Goal: Task Accomplishment & Management: Manage account settings

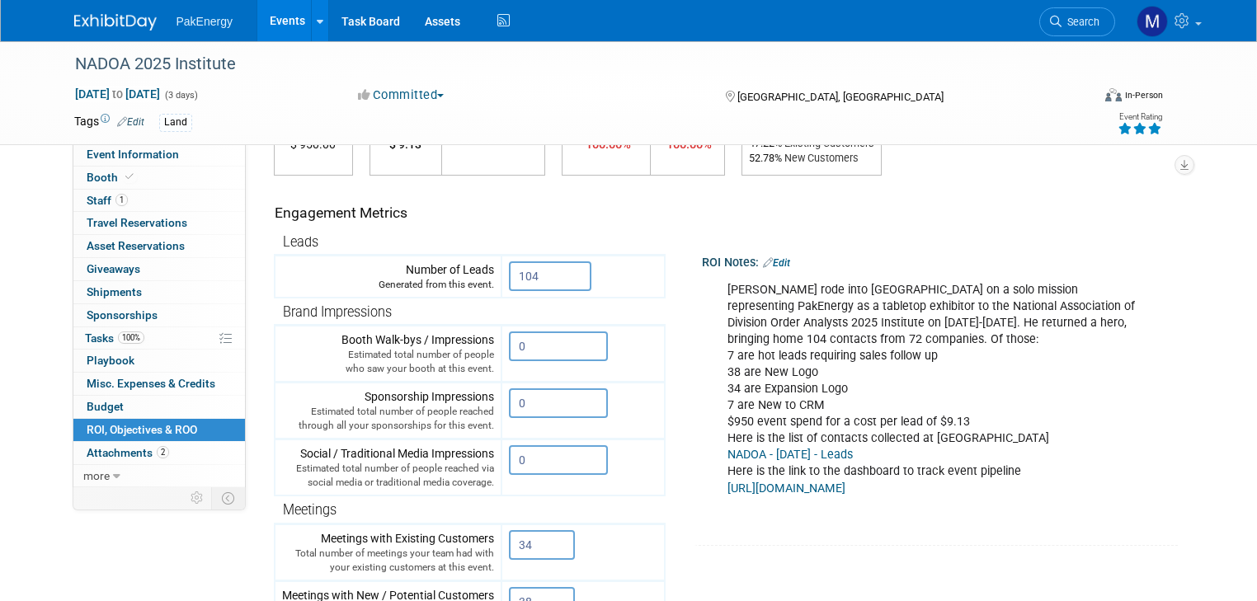
scroll to position [153, 0]
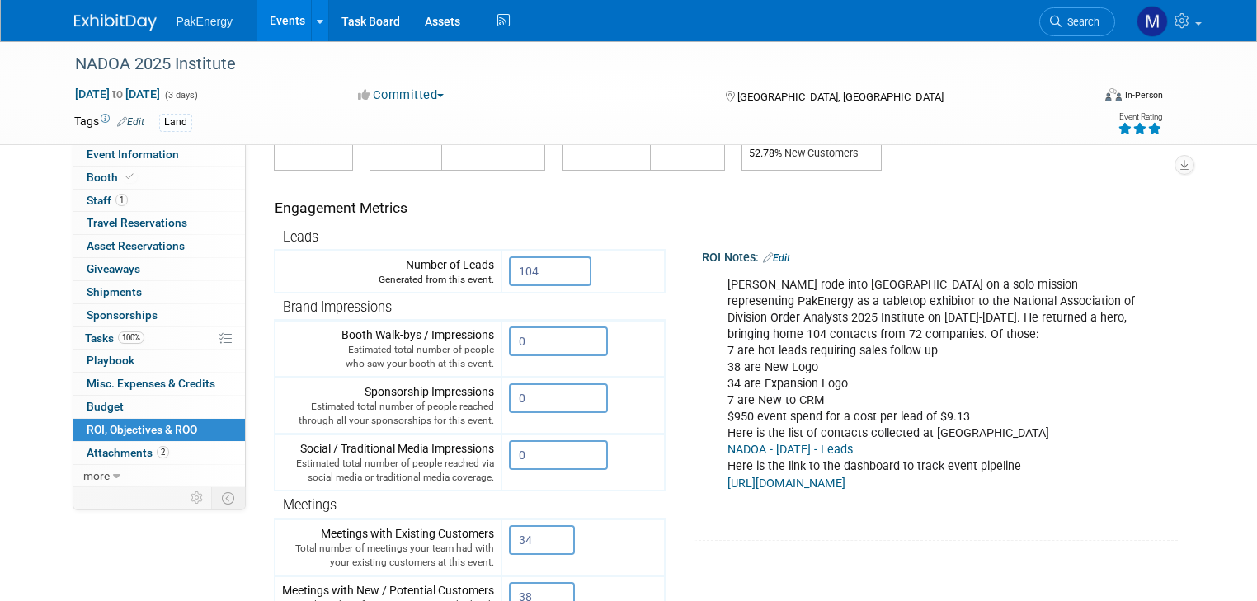
click at [271, 16] on link "Events" at bounding box center [287, 20] width 60 height 41
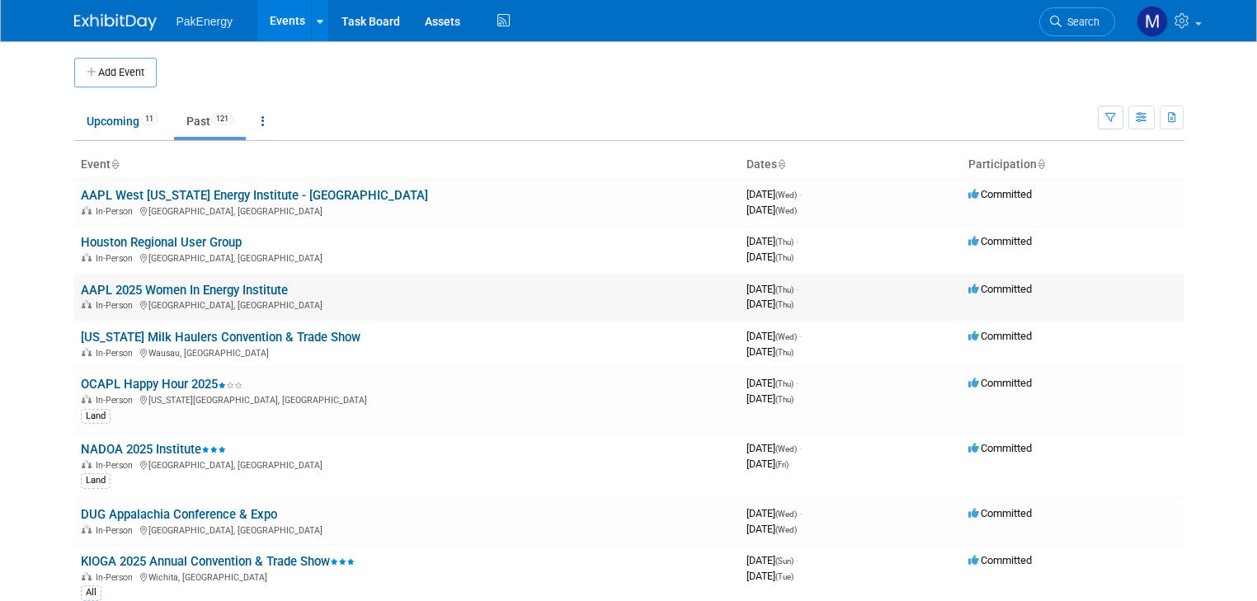
click at [155, 283] on link "AAPL 2025 Women In Energy Institute" at bounding box center [184, 290] width 207 height 15
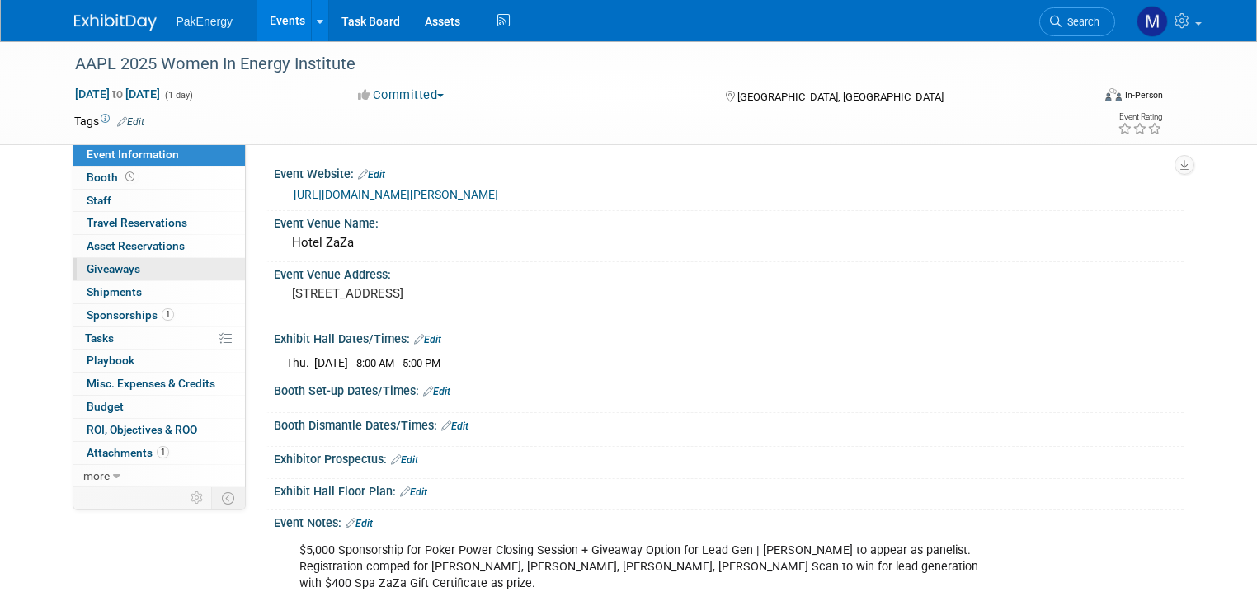
click at [87, 265] on span "Giveaways 0" at bounding box center [114, 268] width 54 height 13
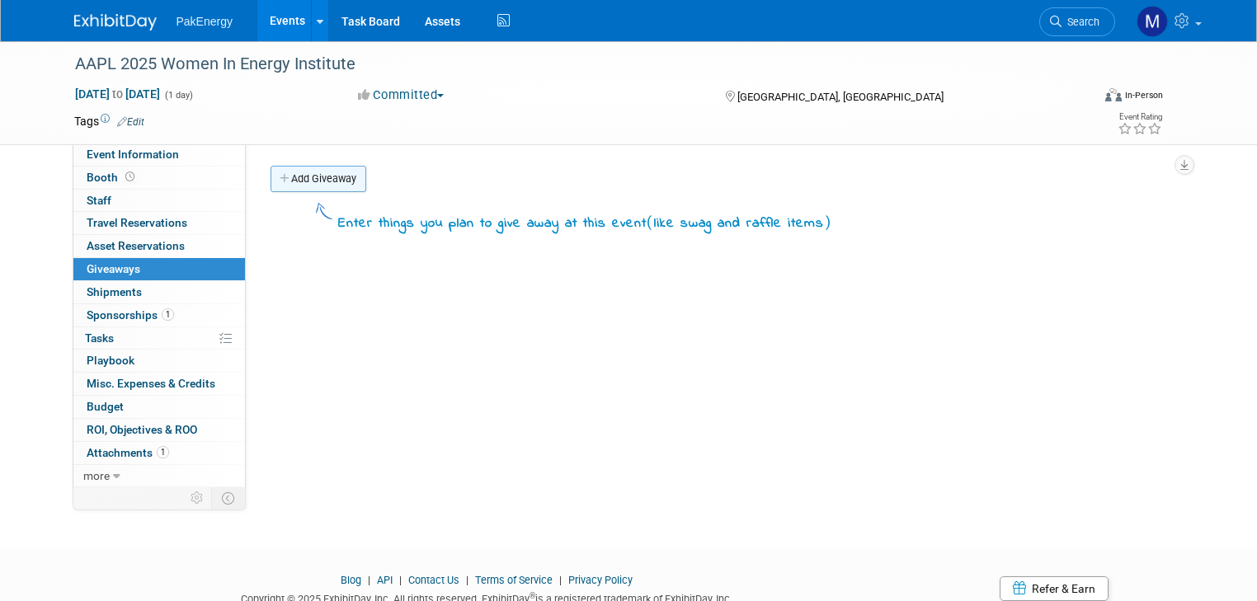
click at [309, 178] on link "Add Giveaway" at bounding box center [319, 179] width 96 height 26
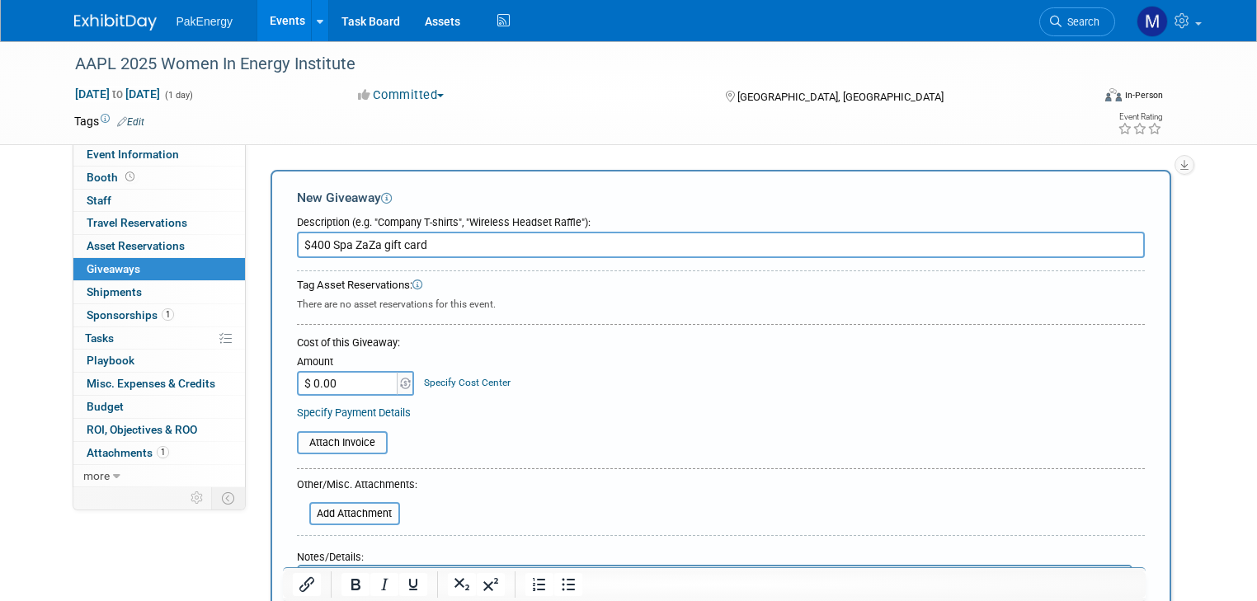
type input "$400 Spa ZaZa gift card"
click at [329, 384] on input "$ 0.00" at bounding box center [348, 383] width 103 height 25
type input "$ 400.00"
click at [497, 412] on div "Specify Payment Details" at bounding box center [721, 412] width 848 height 17
click at [337, 434] on input "file" at bounding box center [288, 443] width 196 height 20
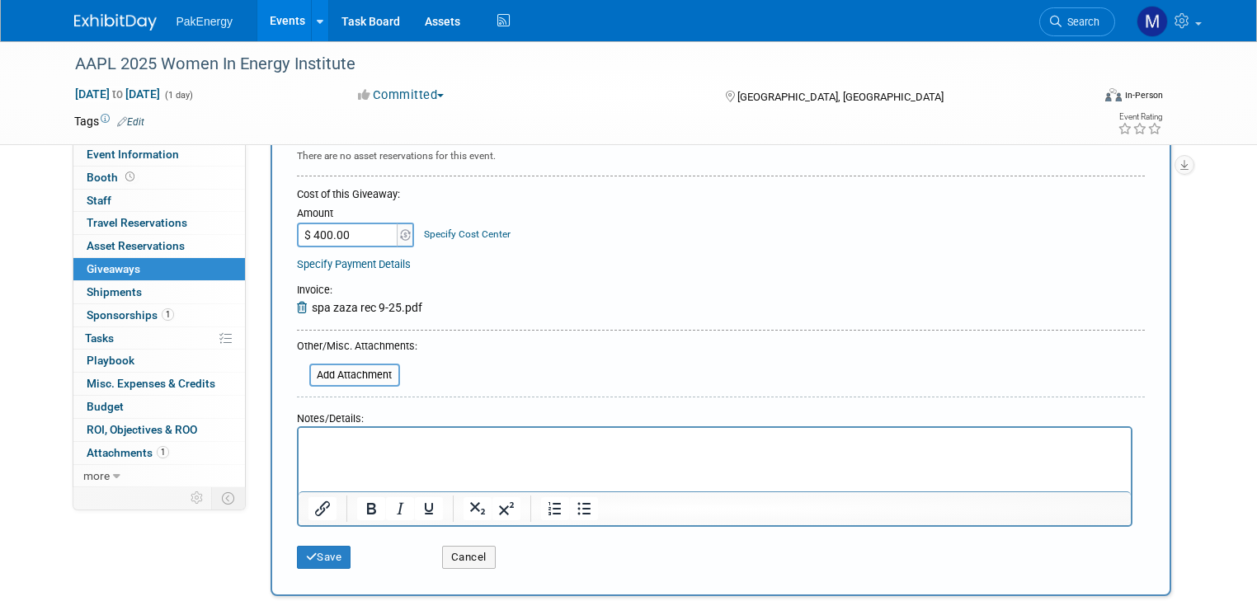
scroll to position [198, 0]
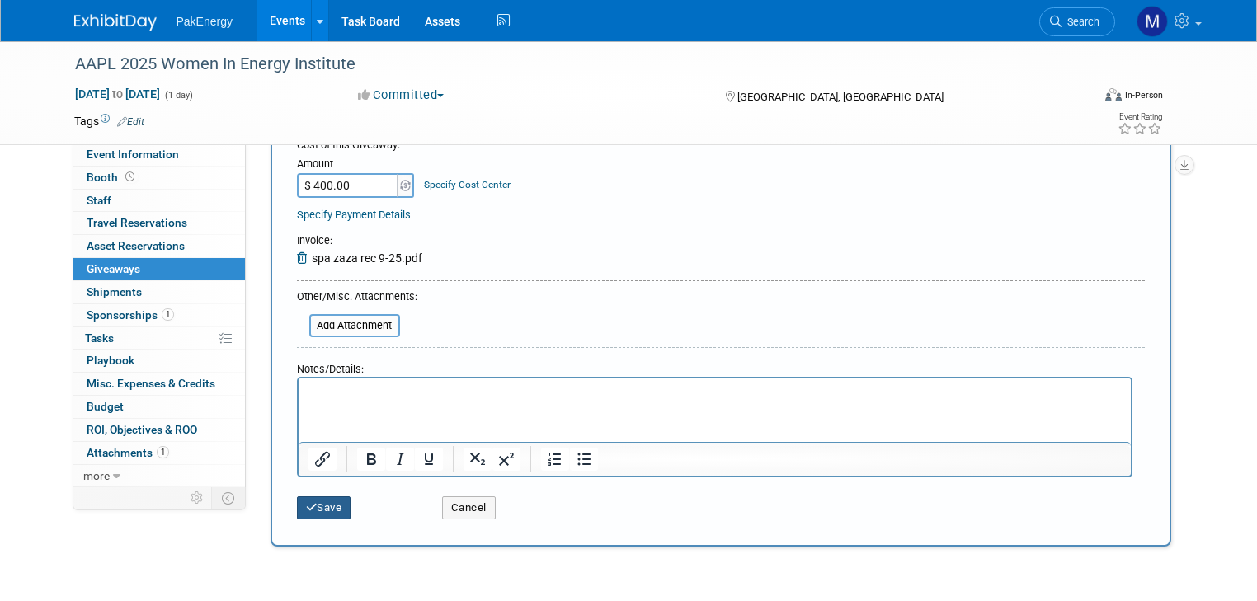
click at [307, 502] on button "Save" at bounding box center [324, 508] width 54 height 23
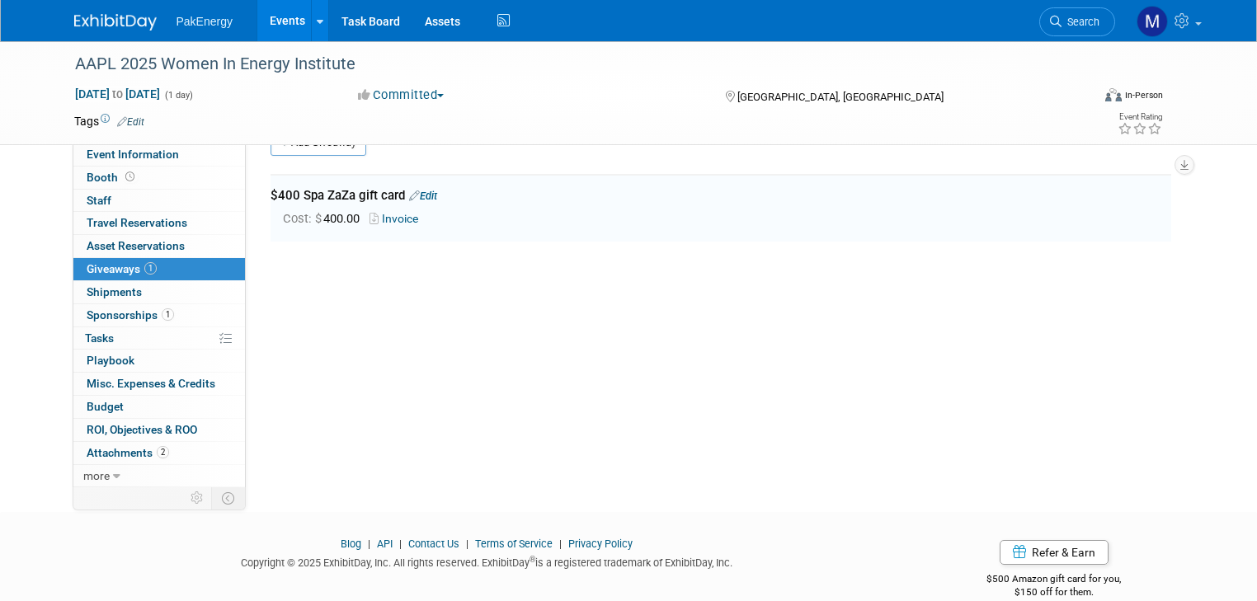
scroll to position [35, 0]
click at [113, 424] on span "ROI, Objectives & ROO 0" at bounding box center [142, 429] width 111 height 13
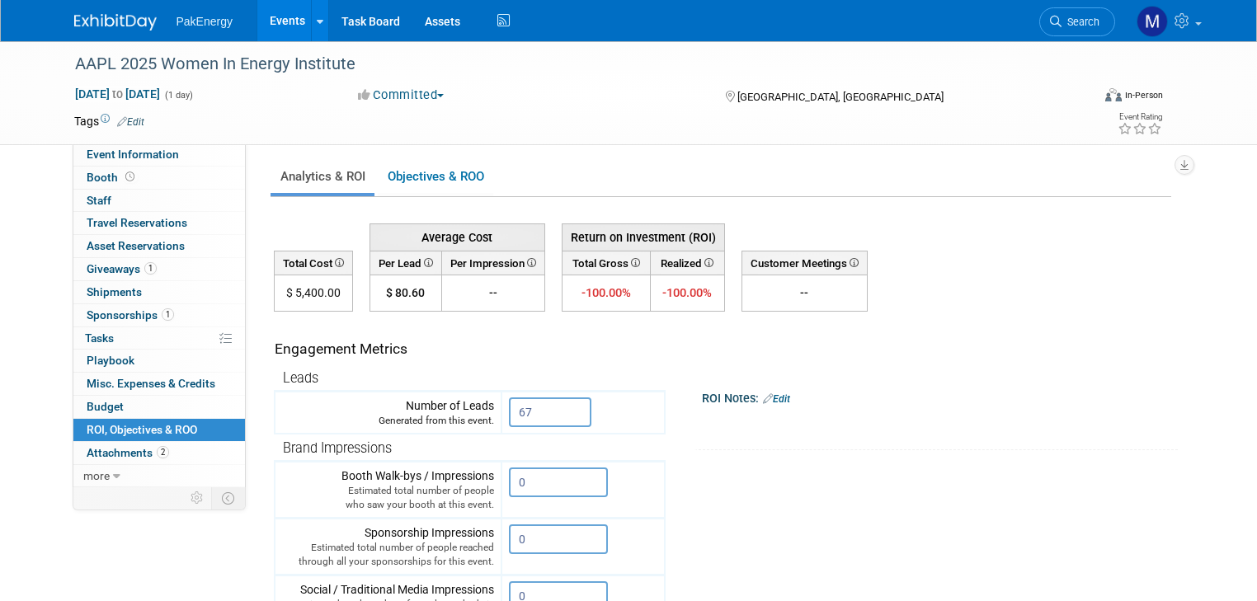
click at [772, 396] on link "Edit" at bounding box center [776, 399] width 27 height 12
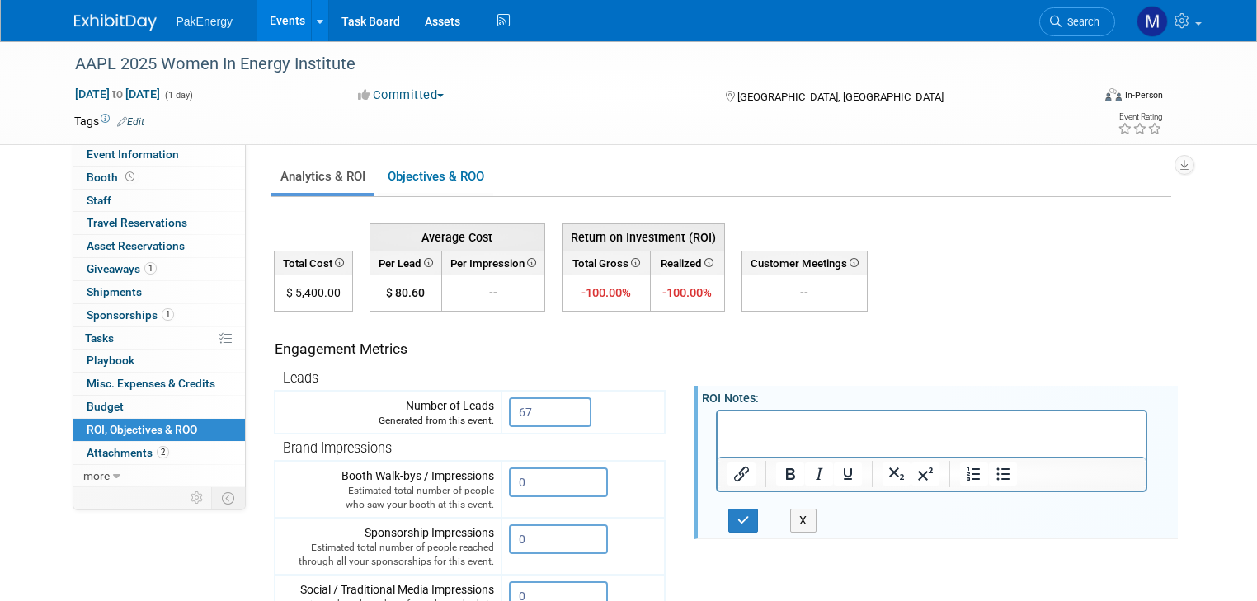
paste body "Rich Text Area. Press ALT-0 for help."
click at [924, 425] on p "Mary, Rachelle S, Joice M, Amy H" at bounding box center [932, 425] width 410 height 16
click at [727, 422] on p "Mary, Rachelle S, Joice M, Amy H (speaker)" at bounding box center [932, 433] width 410 height 33
click at [1031, 426] on p "Attended by Mary, Rachelle S, Joice M, Amy H (speaker)" at bounding box center [932, 433] width 410 height 33
drag, startPoint x: 727, startPoint y: 424, endPoint x: 899, endPoint y: 435, distance: 172.7
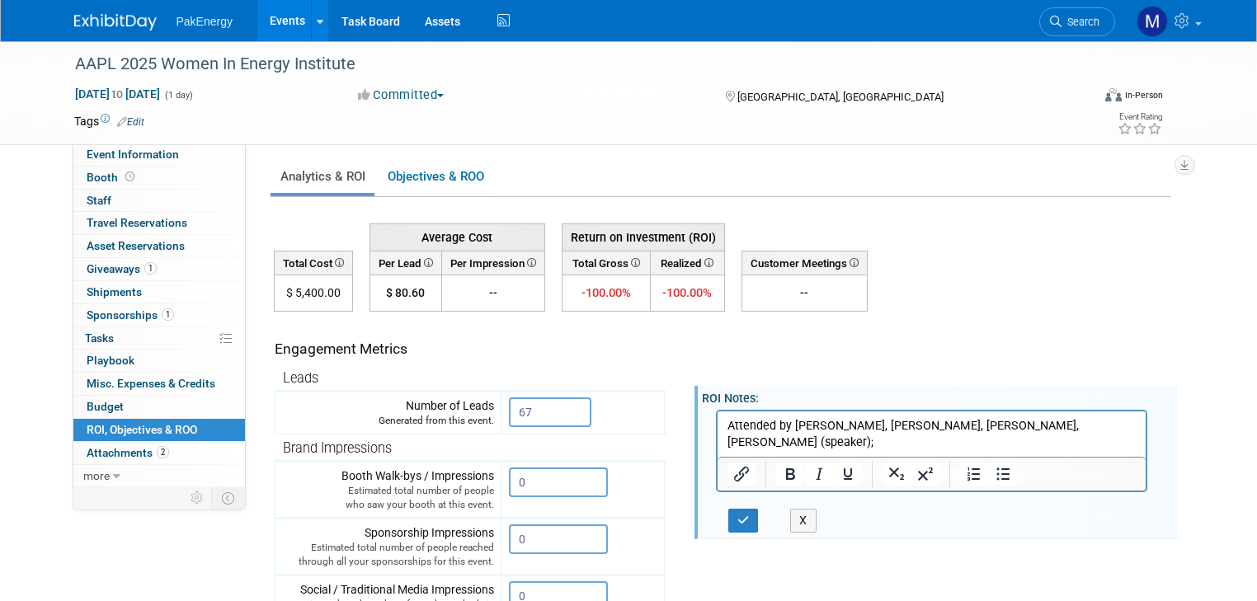
click at [728, 424] on p "Attended by Mary, Rachelle S, Joice M, Amy H (speaker);" at bounding box center [932, 433] width 410 height 33
drag, startPoint x: 965, startPoint y: 424, endPoint x: 1793, endPoint y: 790, distance: 905.5
click at [965, 424] on p "Sponsorship for Poker Power Closing SessionAttended by Mary, Rachelle S, Joice …" at bounding box center [932, 433] width 410 height 33
drag, startPoint x: 998, startPoint y: 441, endPoint x: 1040, endPoint y: 442, distance: 42.1
click at [1040, 442] on p "Sponsorship for Poker Power Closing Session with $400 Spa ZaZa gift card enter …" at bounding box center [932, 441] width 410 height 49
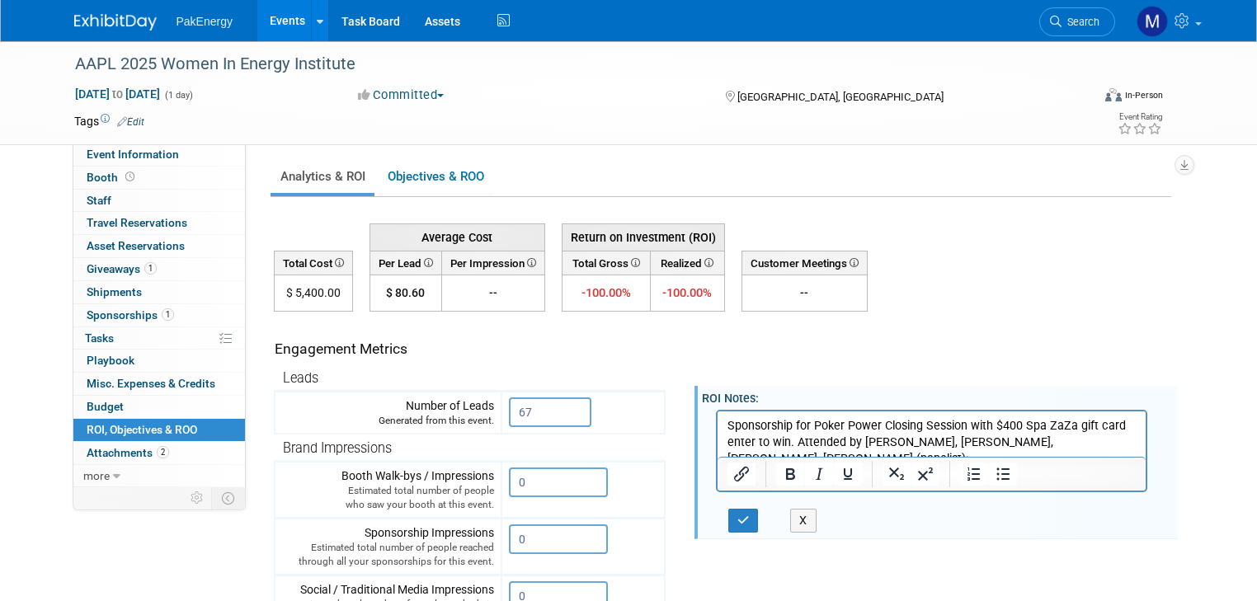
drag, startPoint x: 1044, startPoint y: 441, endPoint x: 1060, endPoint y: 439, distance: 15.9
click at [1048, 441] on p "Sponsorship for Poker Power Closing Session with $400 Spa ZaZa gift card enter …" at bounding box center [932, 441] width 410 height 49
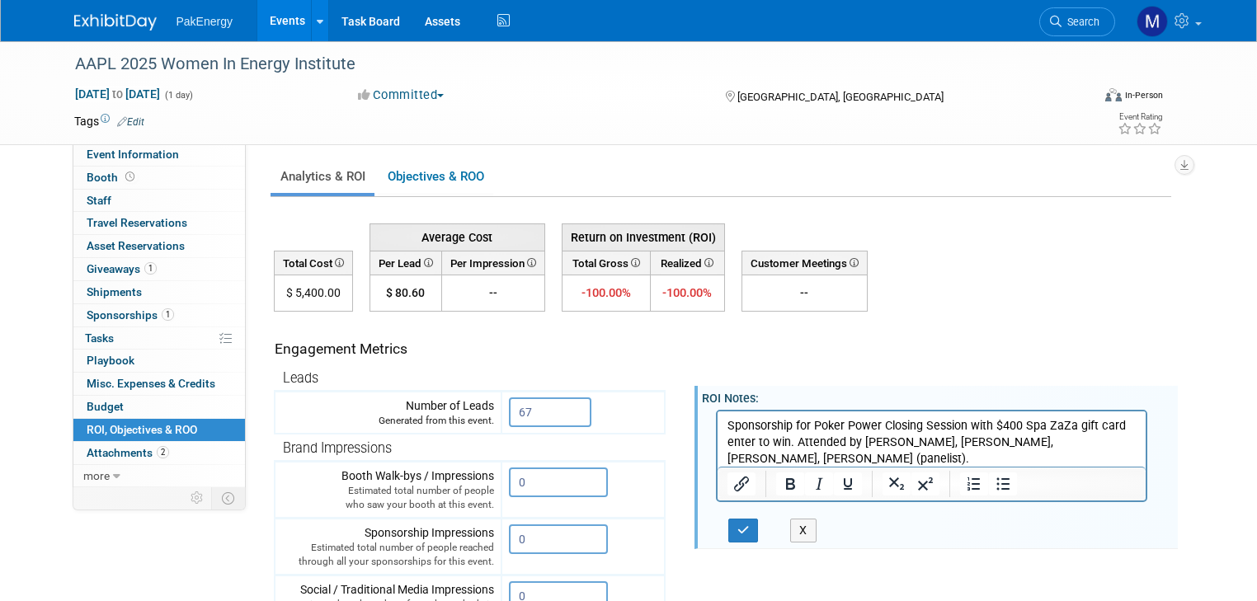
drag, startPoint x: 1048, startPoint y: 443, endPoint x: 1105, endPoint y: 440, distance: 57.8
click at [1054, 442] on p "Sponsorship for Poker Power Closing Session with $400 Spa ZaZa gift card enter …" at bounding box center [932, 441] width 410 height 49
click at [949, 467] on p "67 Contacts from 37 companies" at bounding box center [932, 475] width 410 height 16
drag, startPoint x: 1106, startPoint y: 443, endPoint x: 1123, endPoint y: 445, distance: 17.5
click at [1110, 444] on p "Sponsorship for Poker Power Closing Session with $400 Spa ZaZa gift card enter …" at bounding box center [932, 441] width 410 height 49
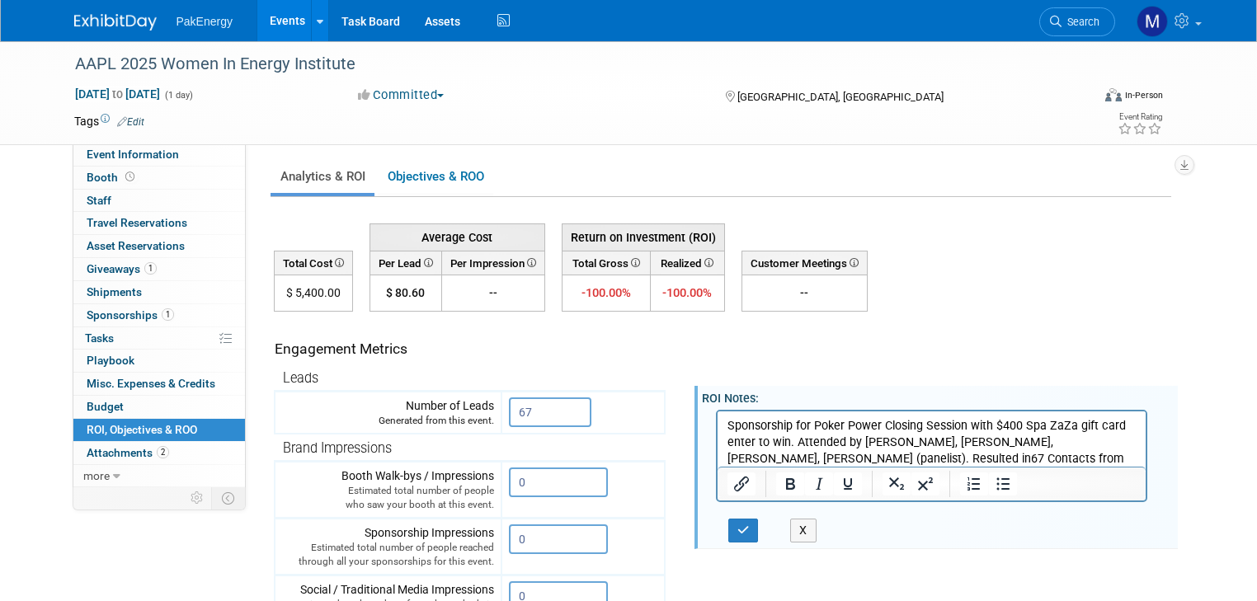
click at [937, 454] on p "Sponsorship for Poker Power Closing Session with $400 Spa ZaZa gift card enter …" at bounding box center [932, 450] width 410 height 66
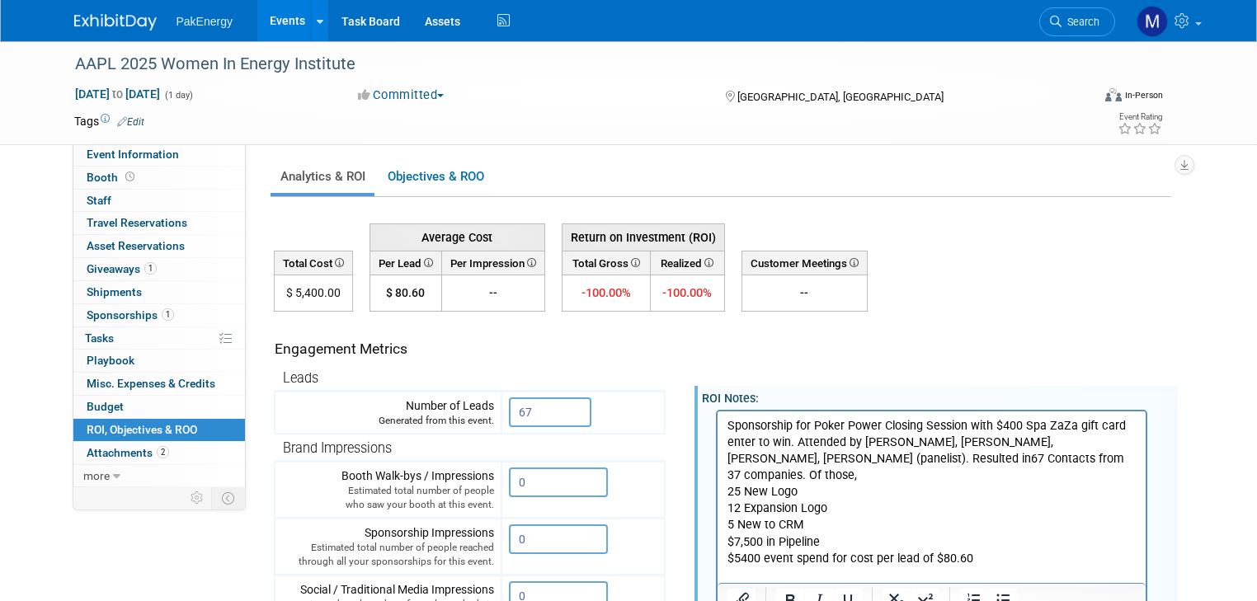
scroll to position [14, 0]
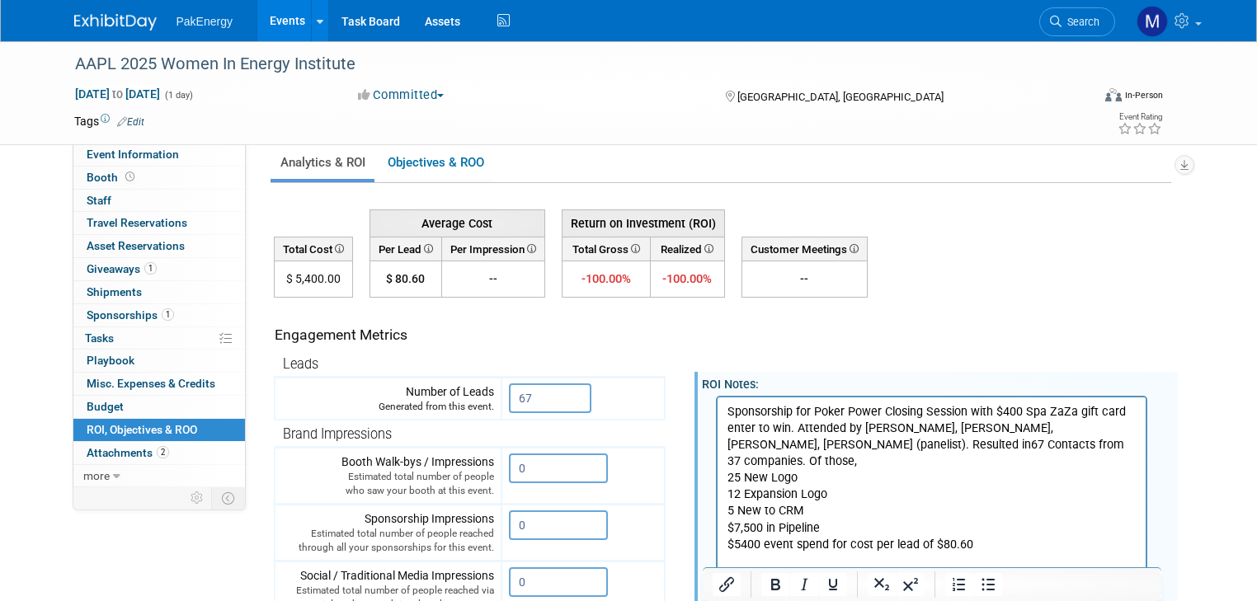
click at [760, 553] on p "Rich Text Area. Press ALT-0 for help." at bounding box center [932, 561] width 410 height 16
click at [737, 553] on p "Rich Text Area. Press ALT-0 for help." at bounding box center [932, 561] width 410 height 16
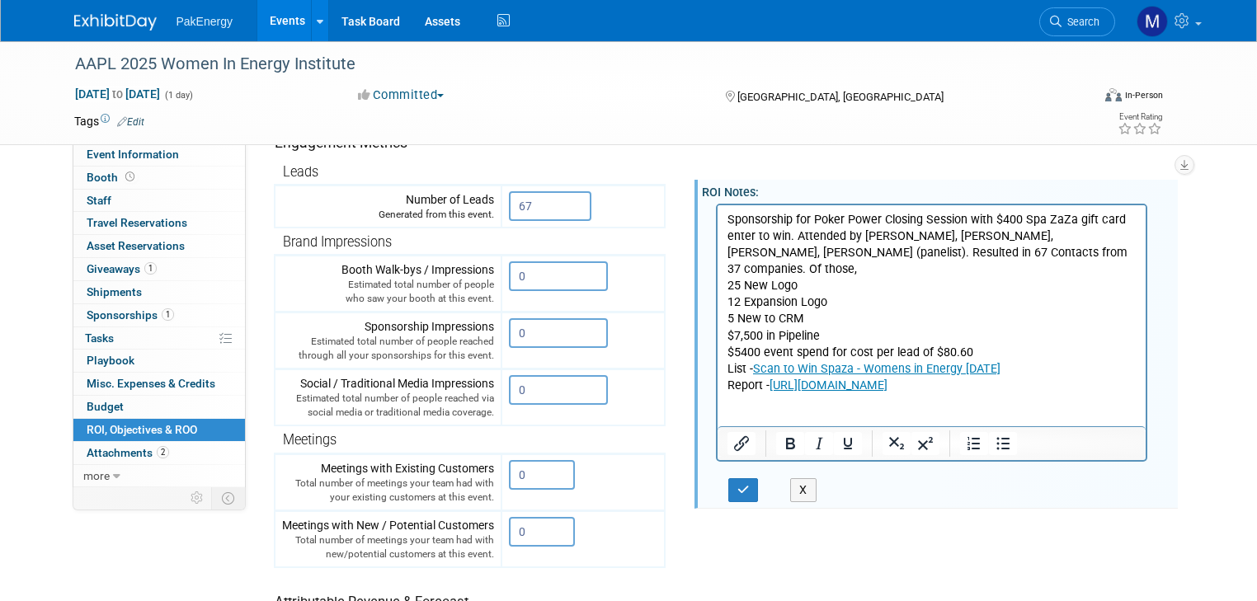
scroll to position [208, 0]
drag, startPoint x: 517, startPoint y: 330, endPoint x: 487, endPoint y: 330, distance: 30.5
click at [502, 330] on td "0 X" at bounding box center [583, 339] width 163 height 57
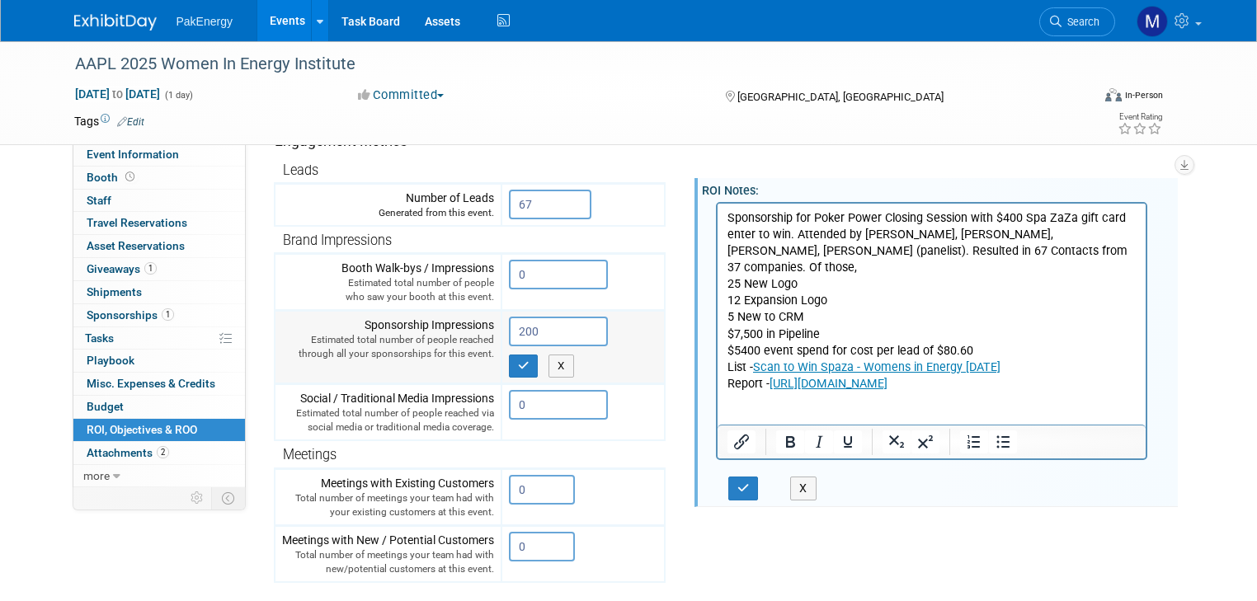
drag, startPoint x: 528, startPoint y: 327, endPoint x: 459, endPoint y: 323, distance: 69.4
click at [459, 323] on tr "Sponsorship Impressions Estimated total number of people reached through all yo…" at bounding box center [470, 347] width 390 height 73
type input "100"
click at [518, 360] on icon "button" at bounding box center [524, 365] width 12 height 11
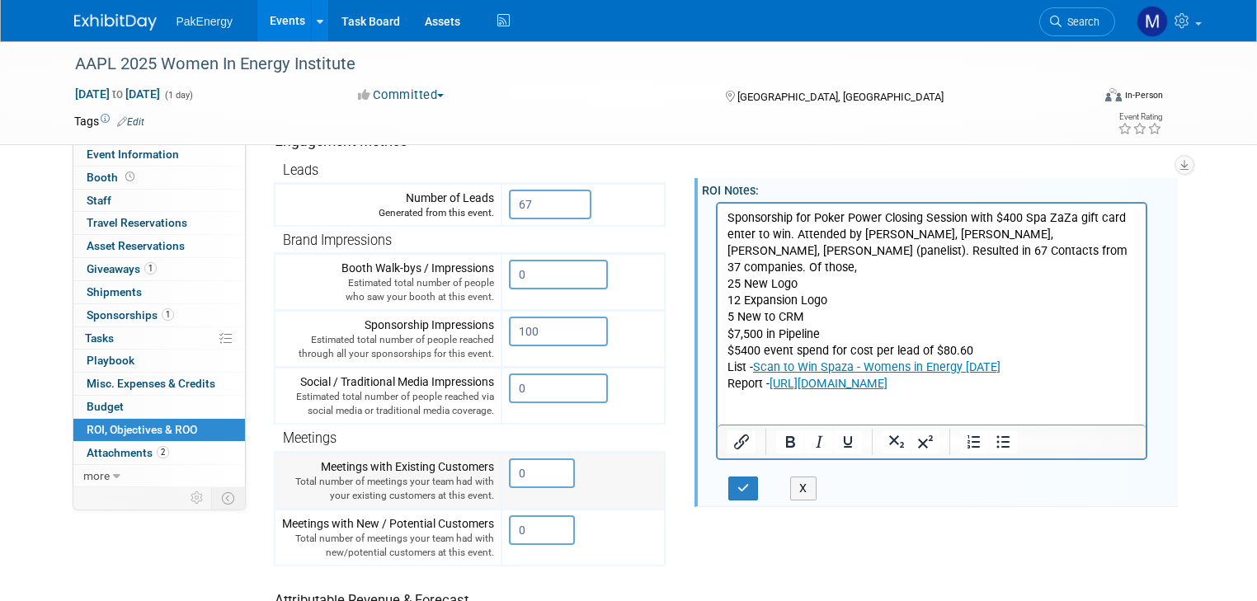
drag, startPoint x: 537, startPoint y: 464, endPoint x: 481, endPoint y: 469, distance: 56.2
click at [481, 469] on tr "Meetings with Existing Customers Total number of meetings your team had with yo…" at bounding box center [470, 480] width 390 height 57
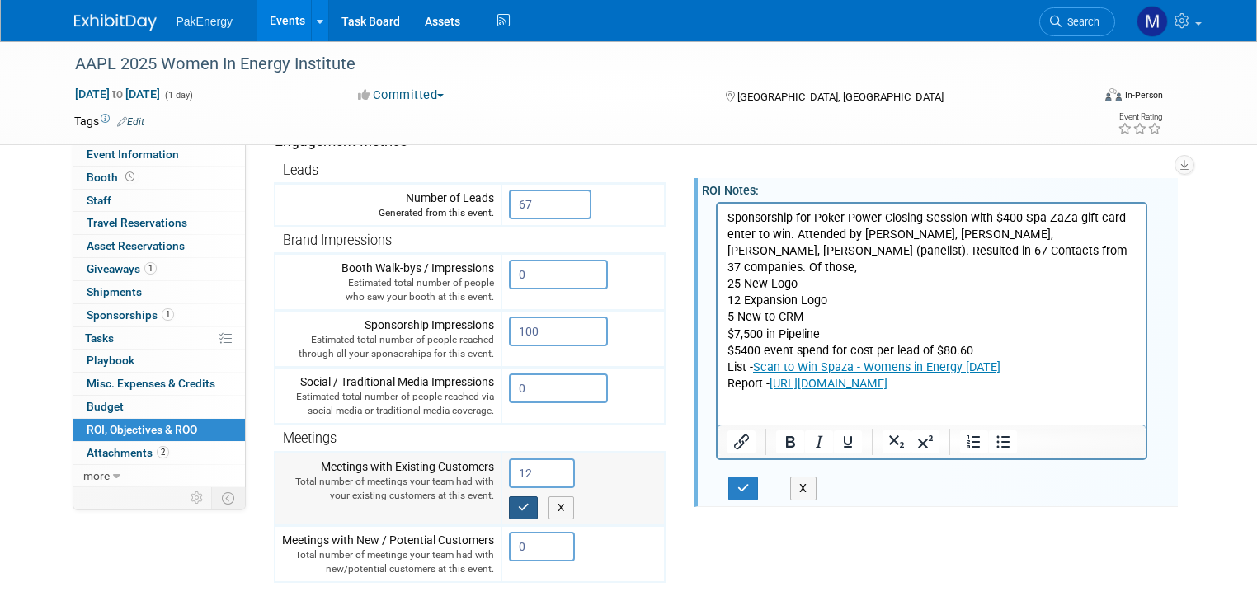
type input "12"
click at [515, 497] on button "button" at bounding box center [524, 508] width 30 height 23
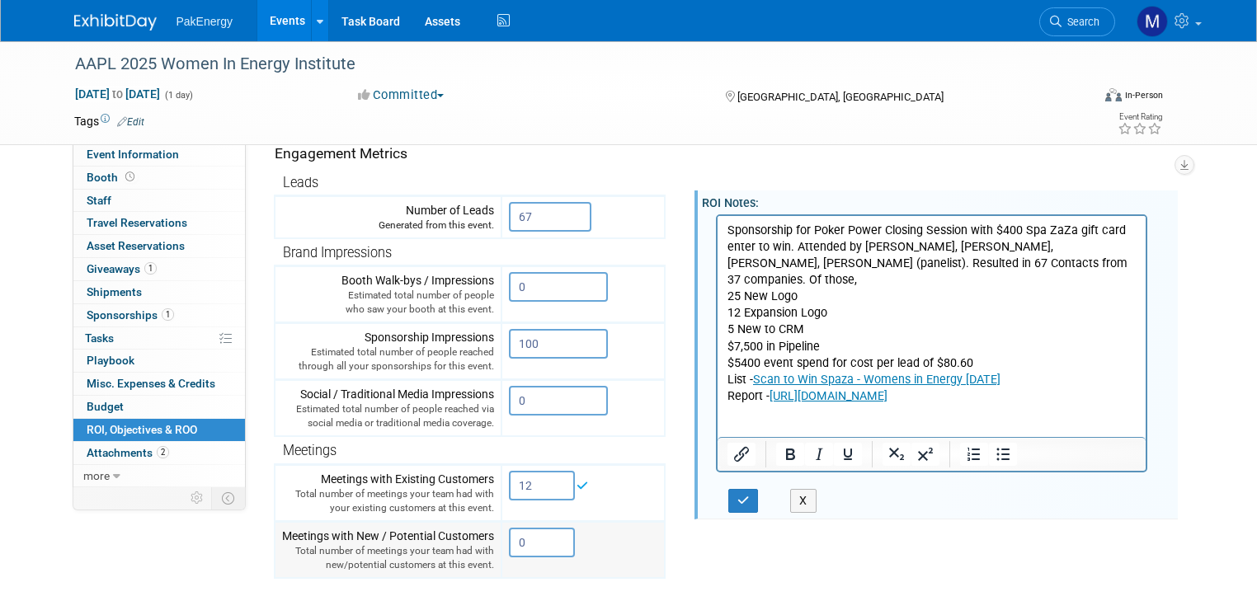
drag, startPoint x: 519, startPoint y: 535, endPoint x: 477, endPoint y: 535, distance: 42.1
click at [477, 535] on tr "Meetings with New / Potential Customers Total number of meetings your team had …" at bounding box center [470, 549] width 390 height 57
type input "25"
click at [518, 572] on icon "button" at bounding box center [524, 577] width 12 height 11
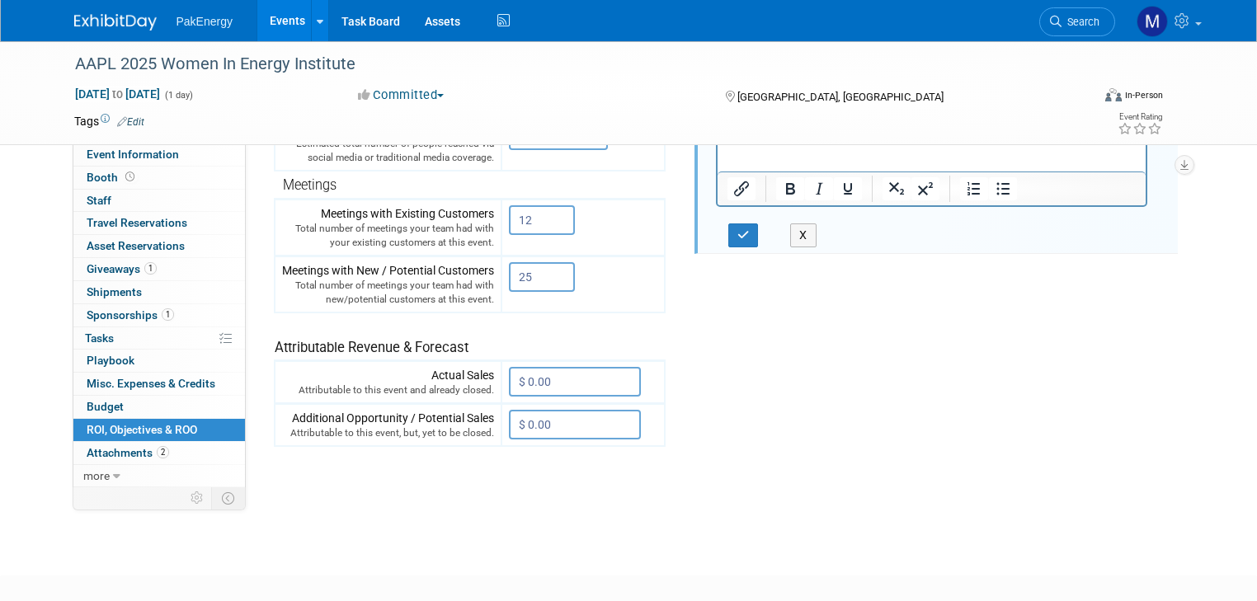
scroll to position [475, 0]
click at [558, 418] on input "$ 0.00" at bounding box center [575, 423] width 132 height 30
type input "$ 7,500.00"
click at [518, 452] on icon "button" at bounding box center [524, 457] width 12 height 11
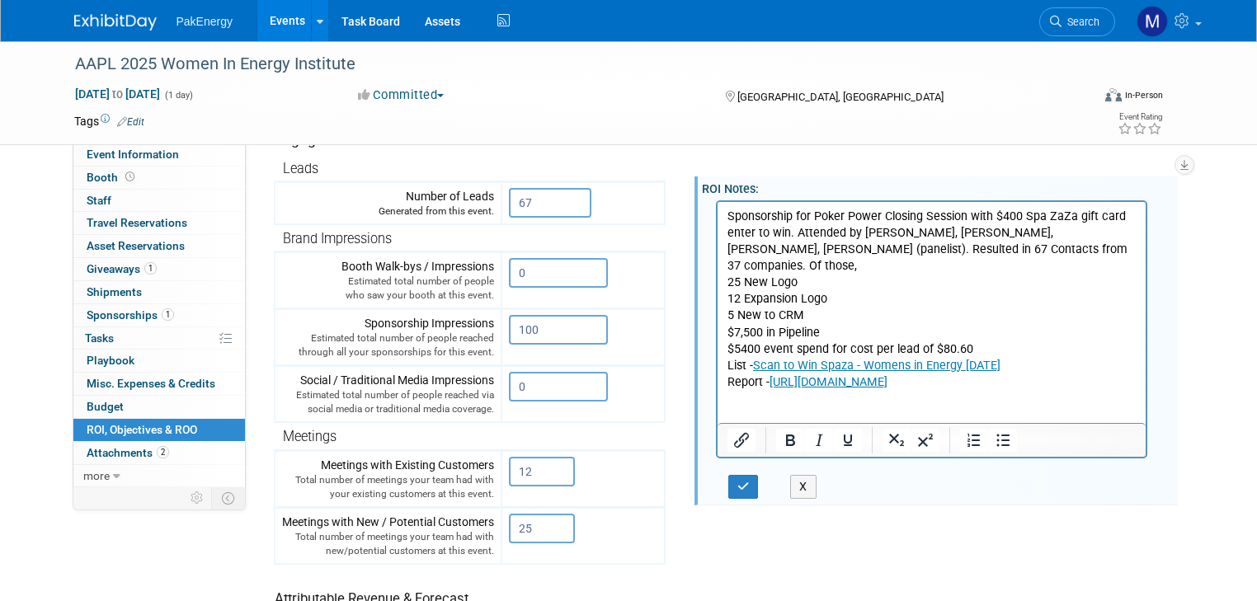
scroll to position [221, 0]
click at [737, 483] on icon "button" at bounding box center [743, 488] width 12 height 12
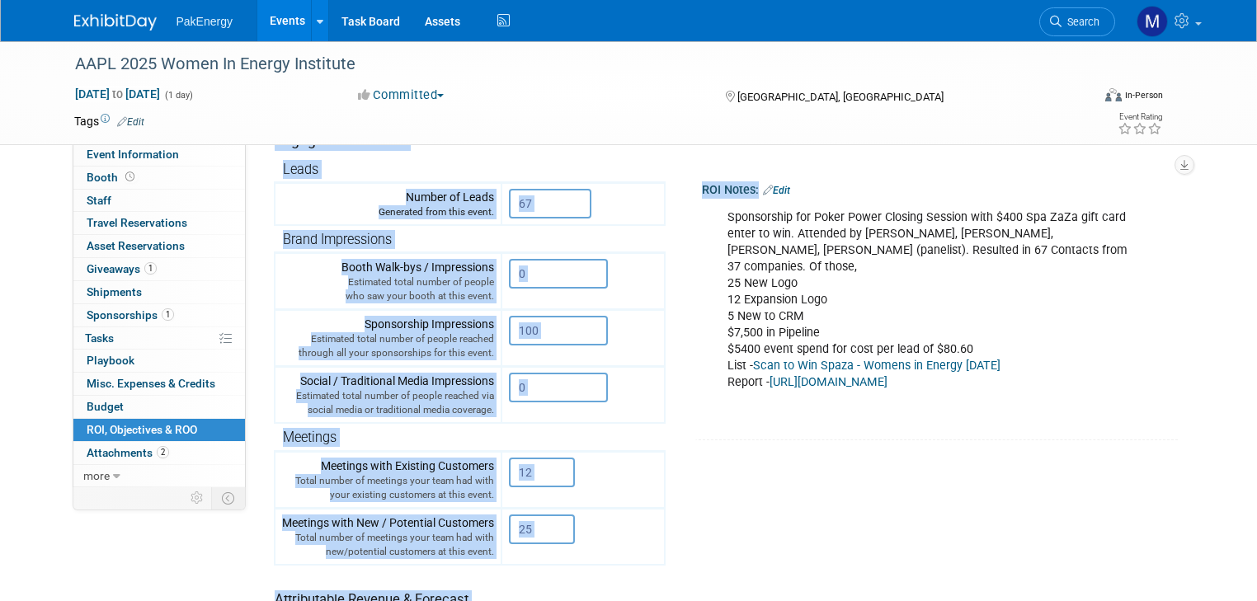
drag, startPoint x: 713, startPoint y: 213, endPoint x: 1247, endPoint y: 360, distance: 554.3
click at [1247, 360] on div "AAPL 2025 Women In Energy Institute Sep 25, 2025 to Sep 25, 2025 (1 day) Sep 25…" at bounding box center [628, 309] width 1257 height 978
copy table "Engagement Metrics Leads Number of Leads Generated from this event. X Brand Imp…"
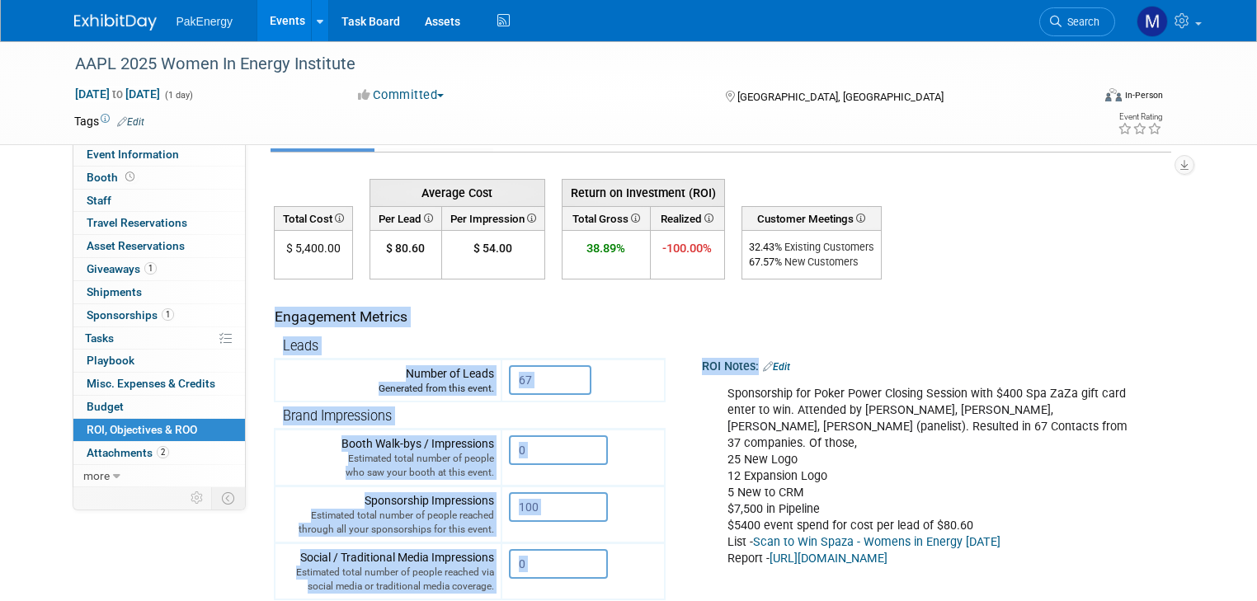
scroll to position [0, 0]
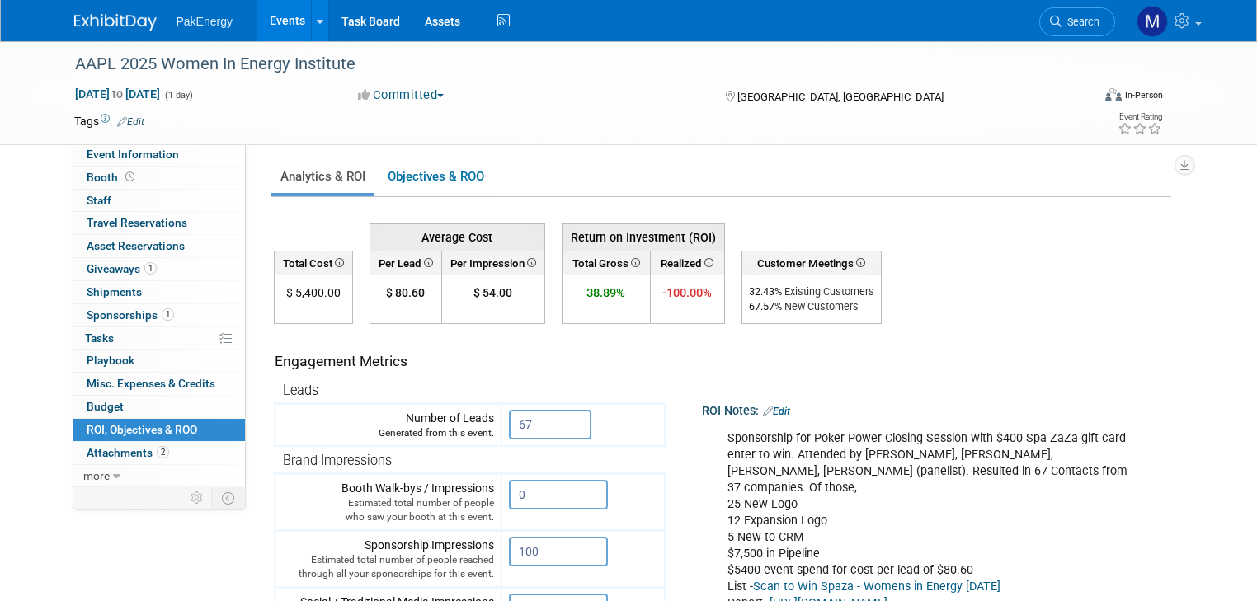
click at [1041, 343] on td "ROI Notes: Edit Sponsorship for Poker Power Closing Session with $400 Spa ZaZa …" at bounding box center [916, 492] width 501 height 337
click at [269, 12] on link "Events" at bounding box center [287, 20] width 60 height 41
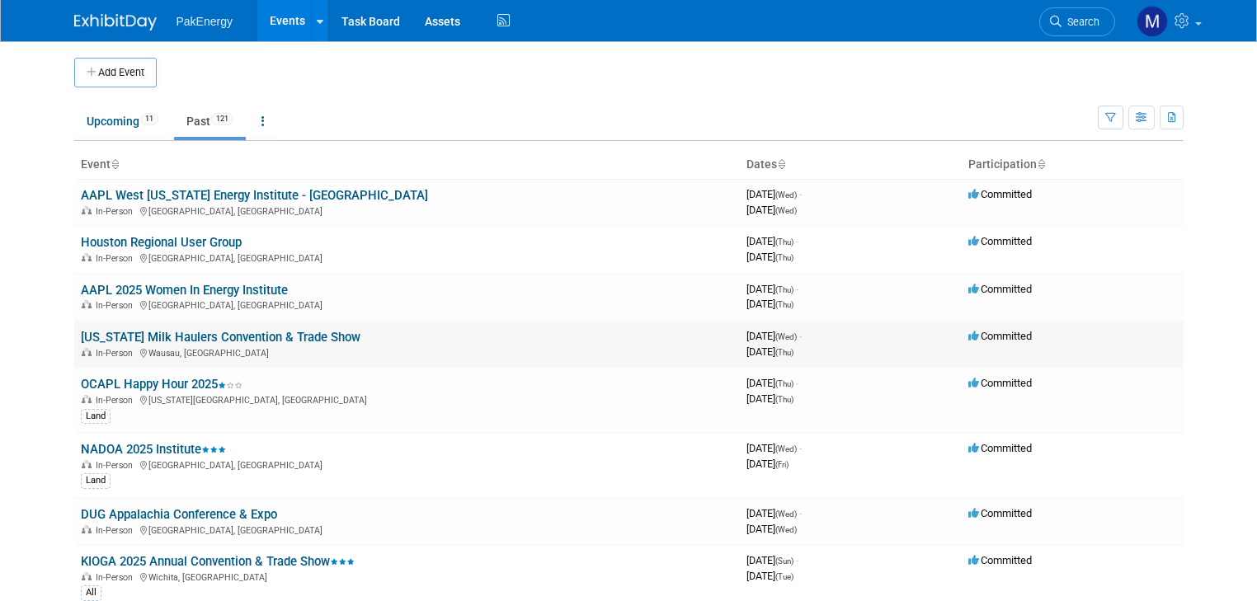
click at [169, 333] on link "[US_STATE] Milk Haulers Convention & Trade Show" at bounding box center [221, 337] width 280 height 15
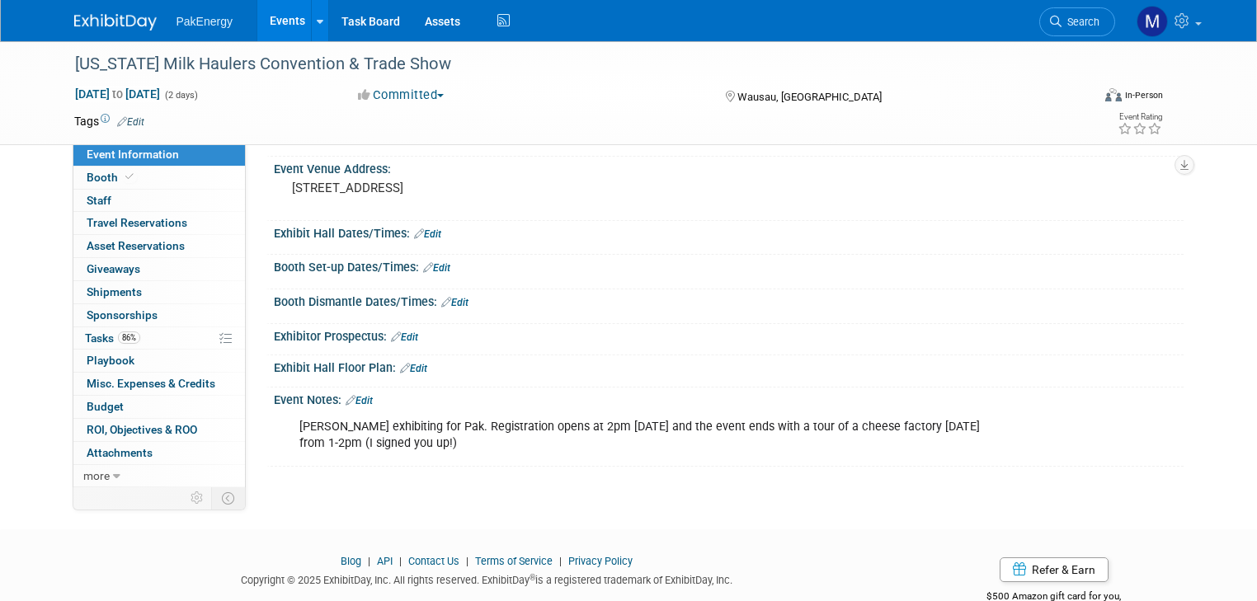
scroll to position [111, 0]
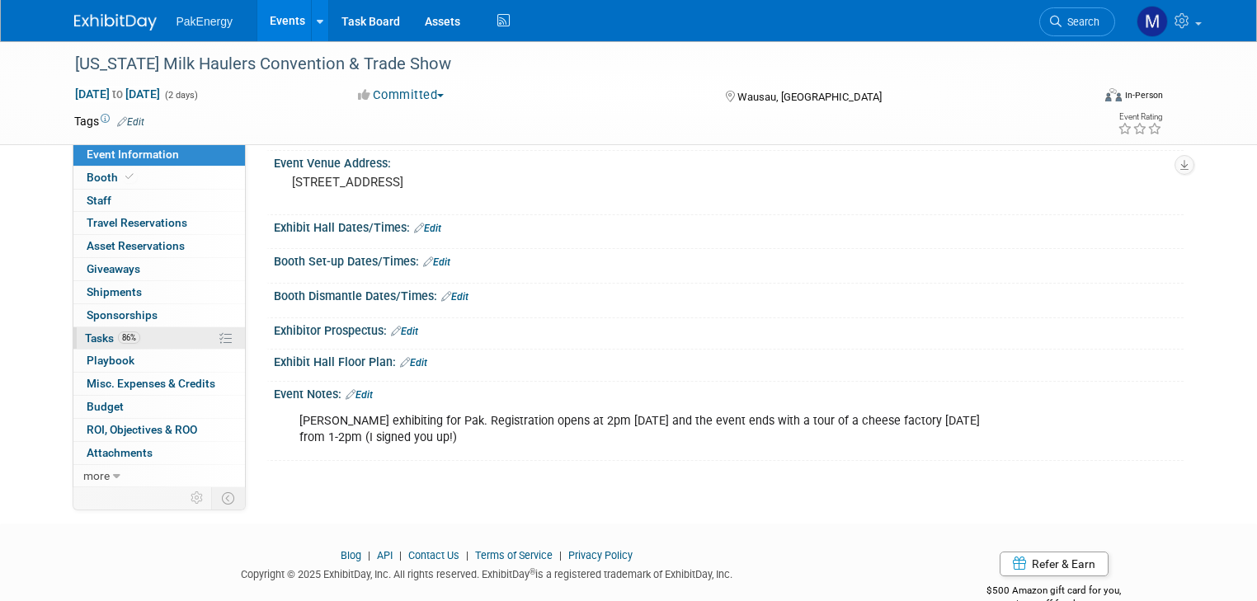
click at [89, 332] on span "Tasks 86%" at bounding box center [112, 338] width 55 height 13
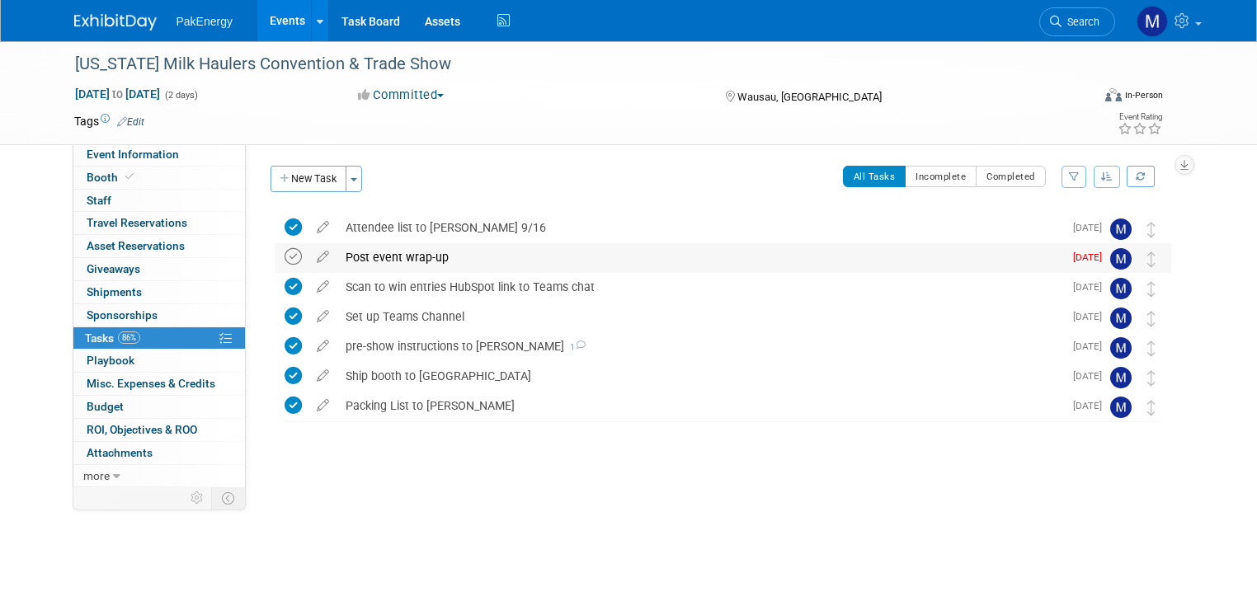
click at [285, 255] on icon at bounding box center [293, 256] width 17 height 17
click at [110, 423] on span "ROI, Objectives & ROO 0" at bounding box center [142, 429] width 111 height 13
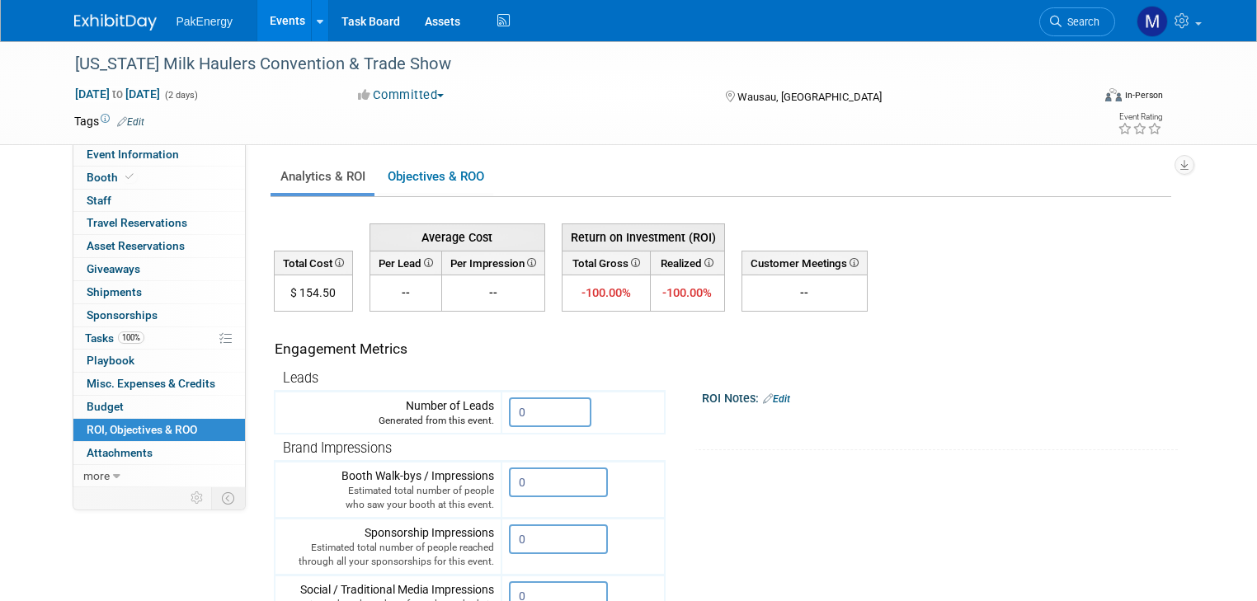
click at [270, 13] on link "Events" at bounding box center [287, 20] width 60 height 41
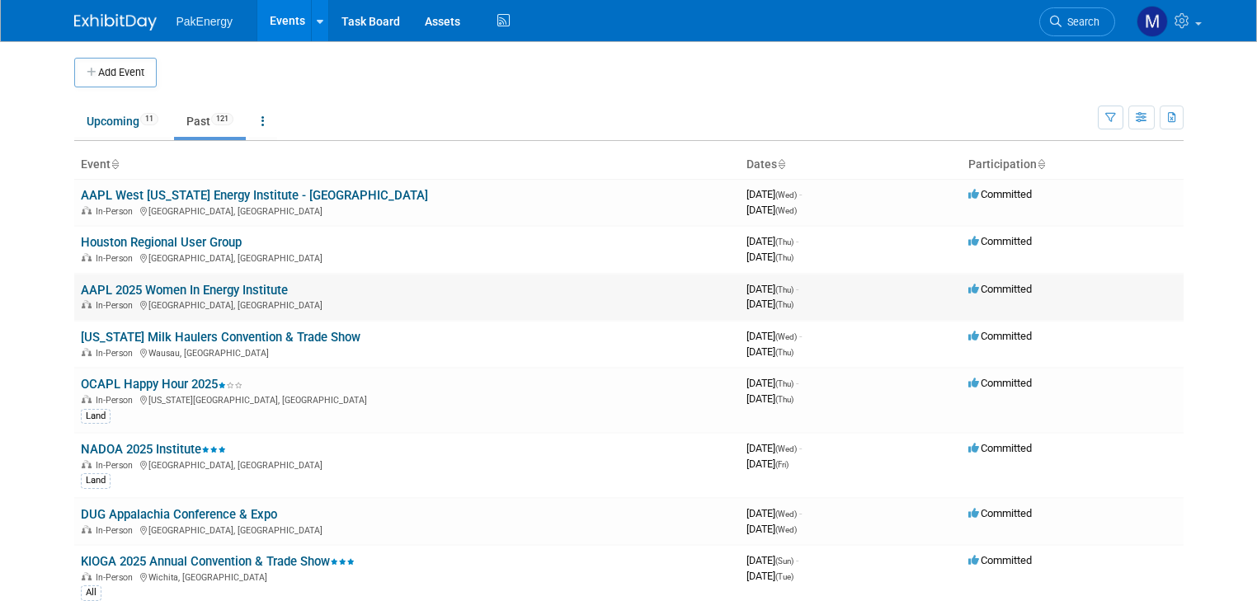
click at [181, 287] on link "AAPL 2025 Women In Energy Institute" at bounding box center [184, 290] width 207 height 15
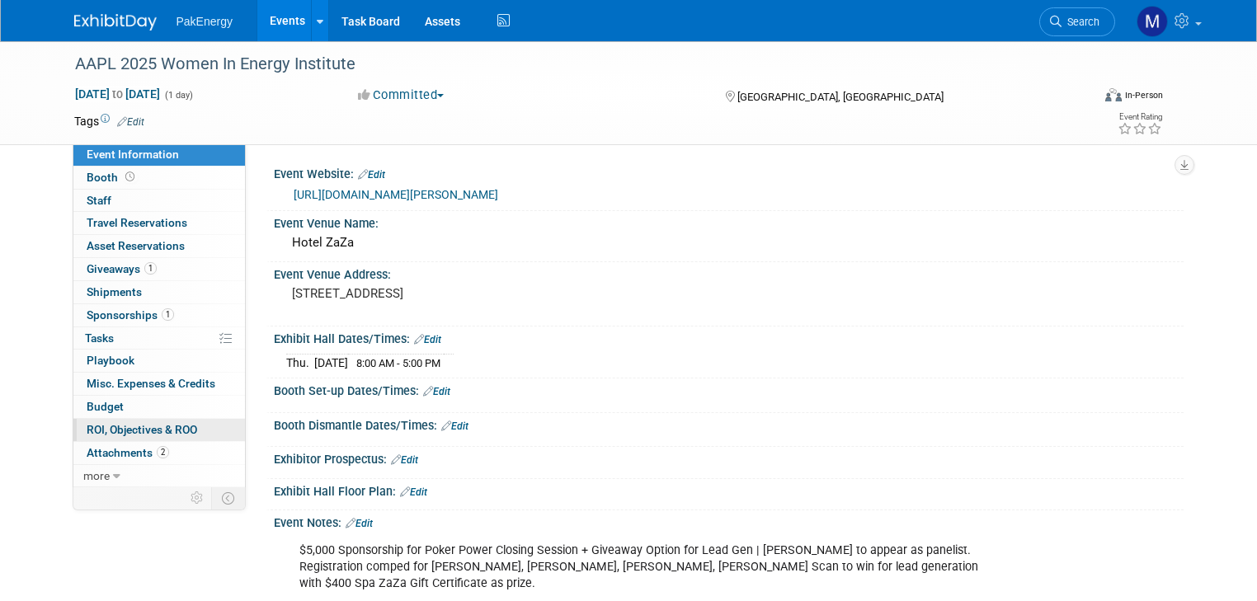
click at [136, 423] on span "ROI, Objectives & ROO 0" at bounding box center [142, 429] width 111 height 13
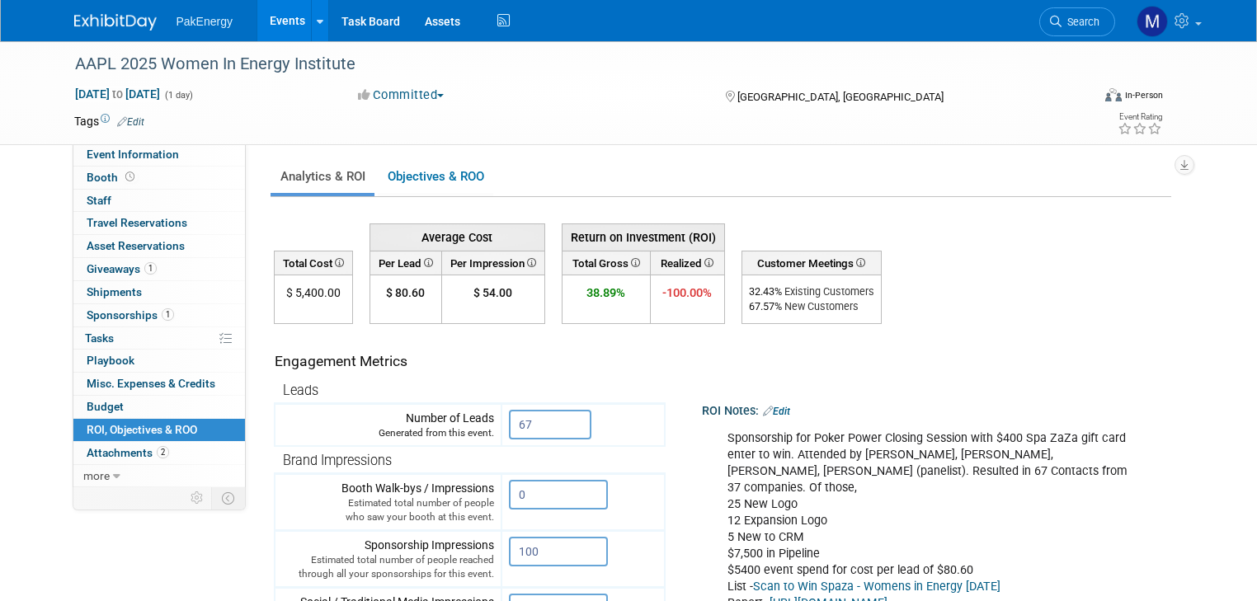
click at [267, 12] on link "Events" at bounding box center [287, 20] width 60 height 41
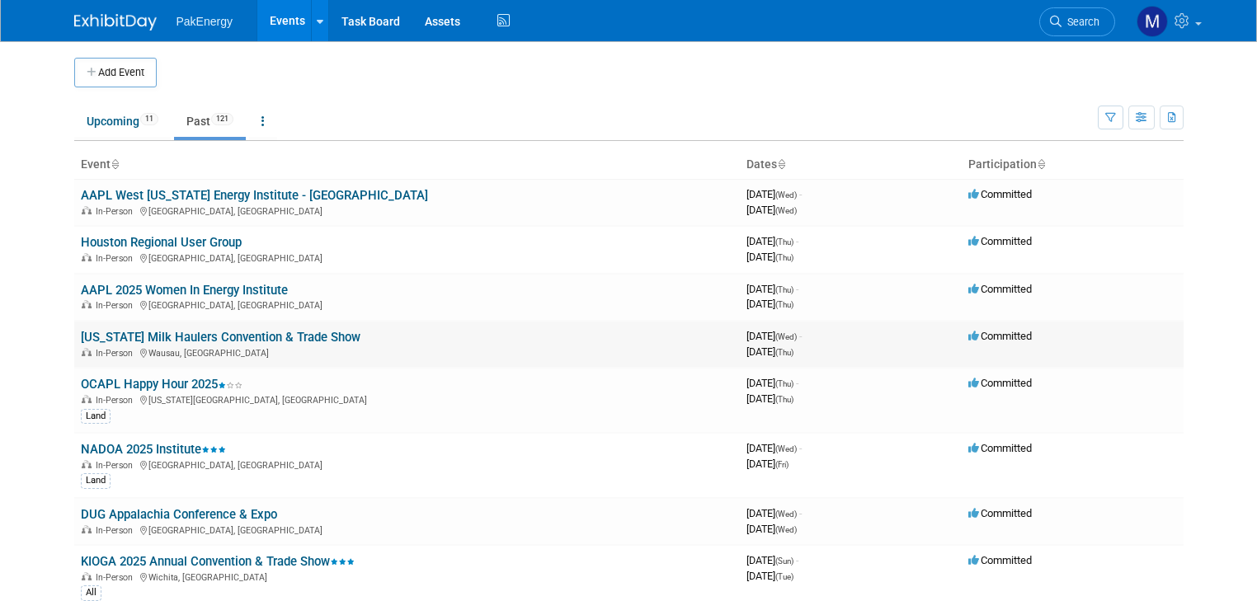
click at [187, 332] on link "[US_STATE] Milk Haulers Convention & Trade Show" at bounding box center [221, 337] width 280 height 15
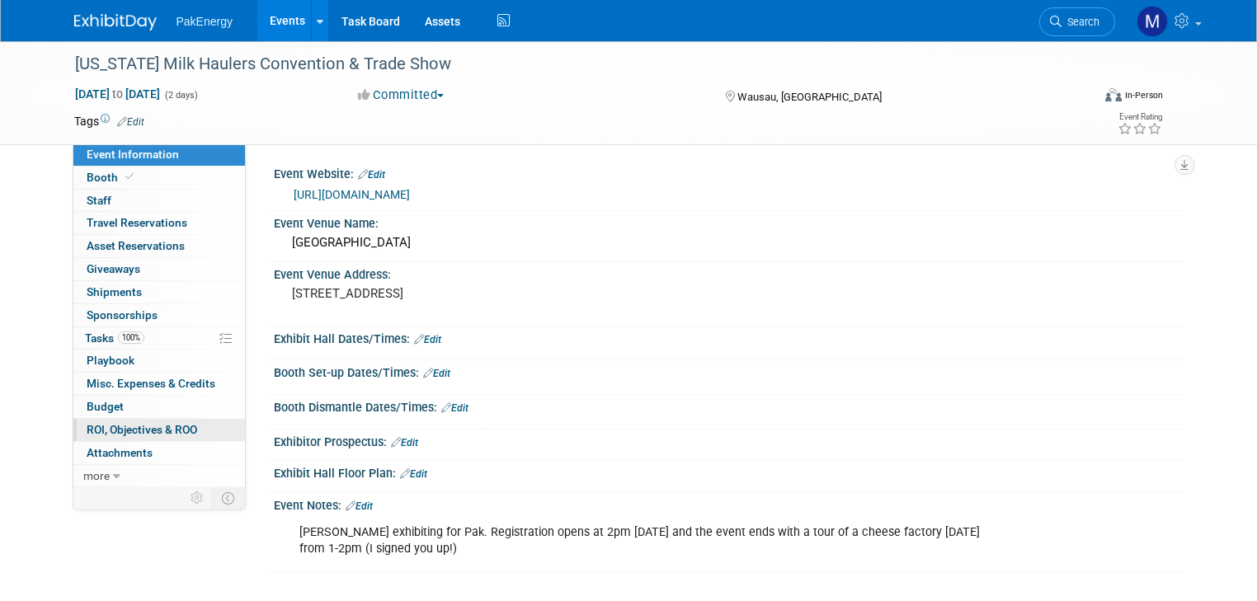
click at [111, 423] on span "ROI, Objectives & ROO 0" at bounding box center [142, 429] width 111 height 13
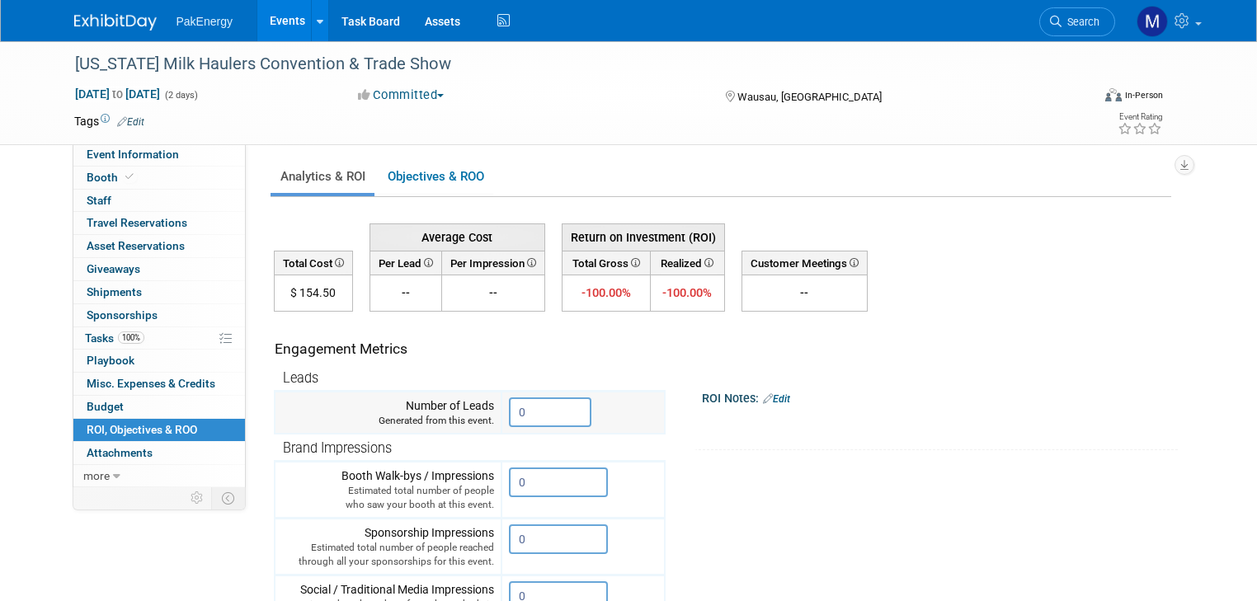
drag, startPoint x: 525, startPoint y: 409, endPoint x: 459, endPoint y: 407, distance: 66.0
click at [459, 407] on tr "Number of Leads Generated from this event. 0" at bounding box center [470, 413] width 390 height 43
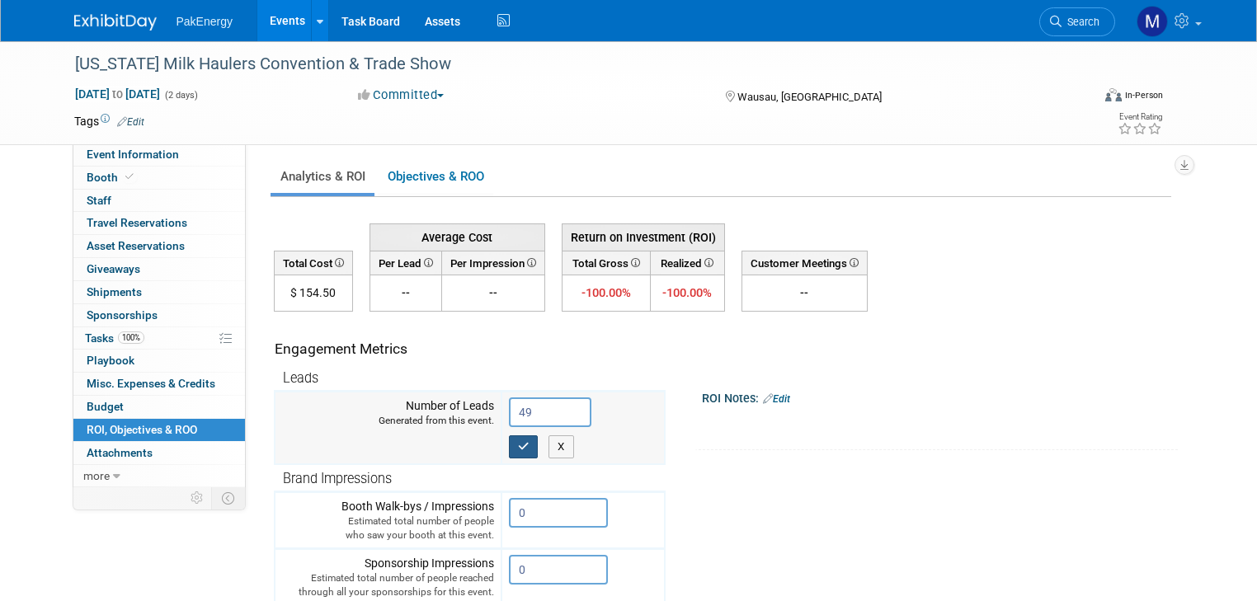
type input "49"
click at [518, 441] on icon "button" at bounding box center [524, 446] width 12 height 11
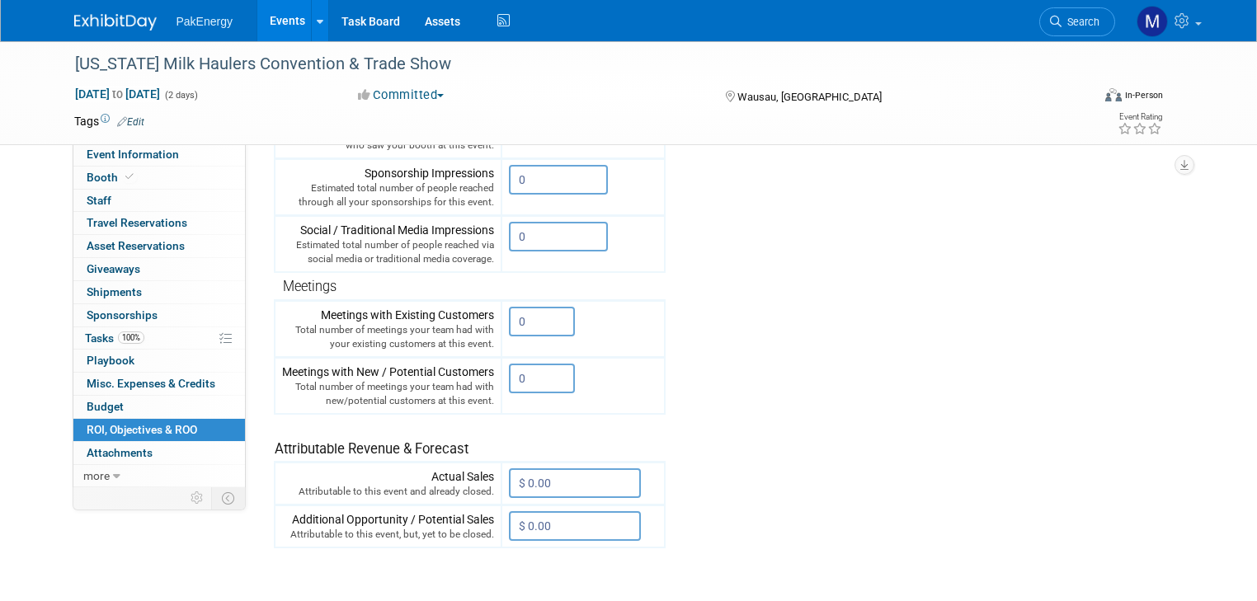
scroll to position [370, 0]
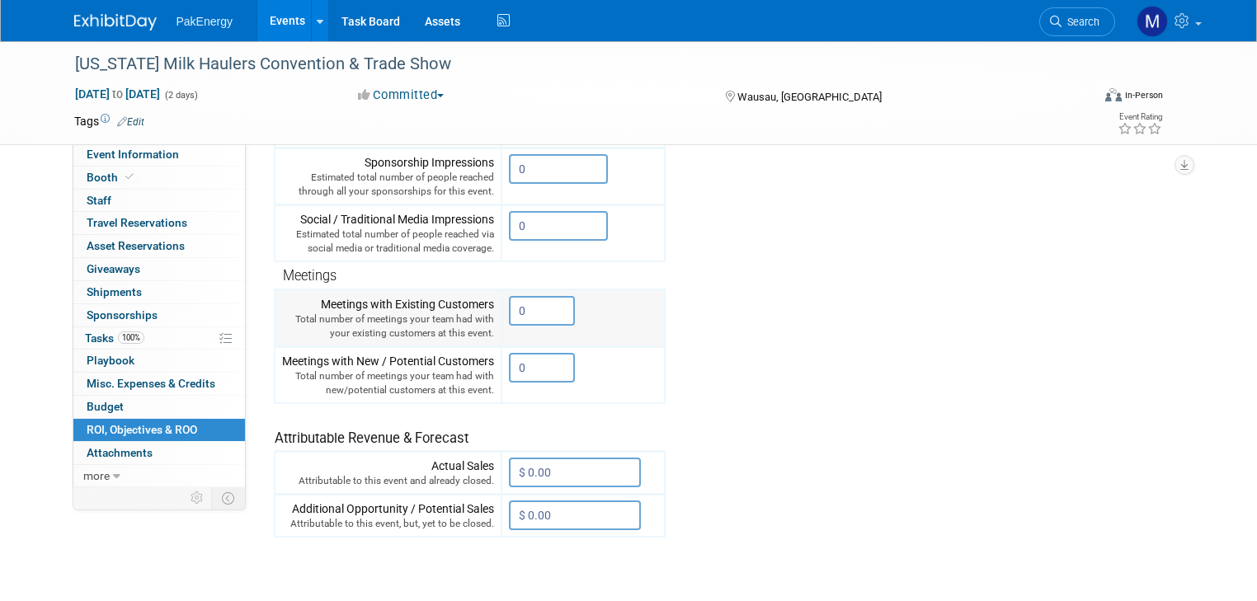
drag, startPoint x: 520, startPoint y: 304, endPoint x: 469, endPoint y: 314, distance: 52.1
click at [469, 314] on tr "Meetings with Existing Customers Total number of meetings your team had with yo…" at bounding box center [470, 318] width 390 height 57
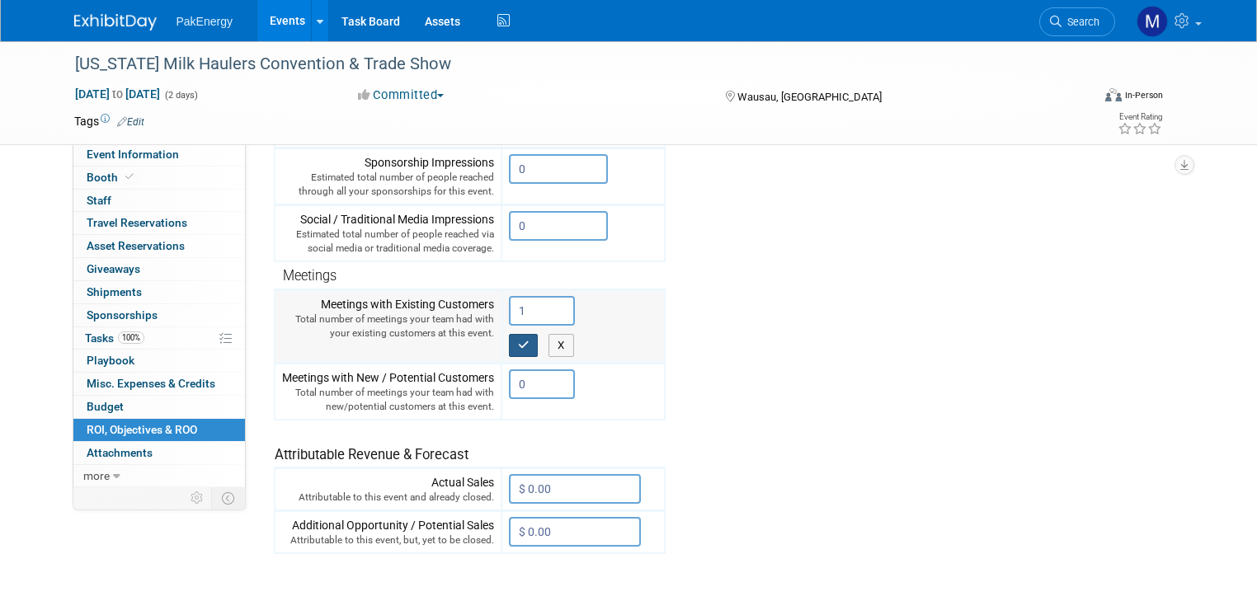
type input "1"
click at [509, 334] on button "button" at bounding box center [524, 345] width 30 height 23
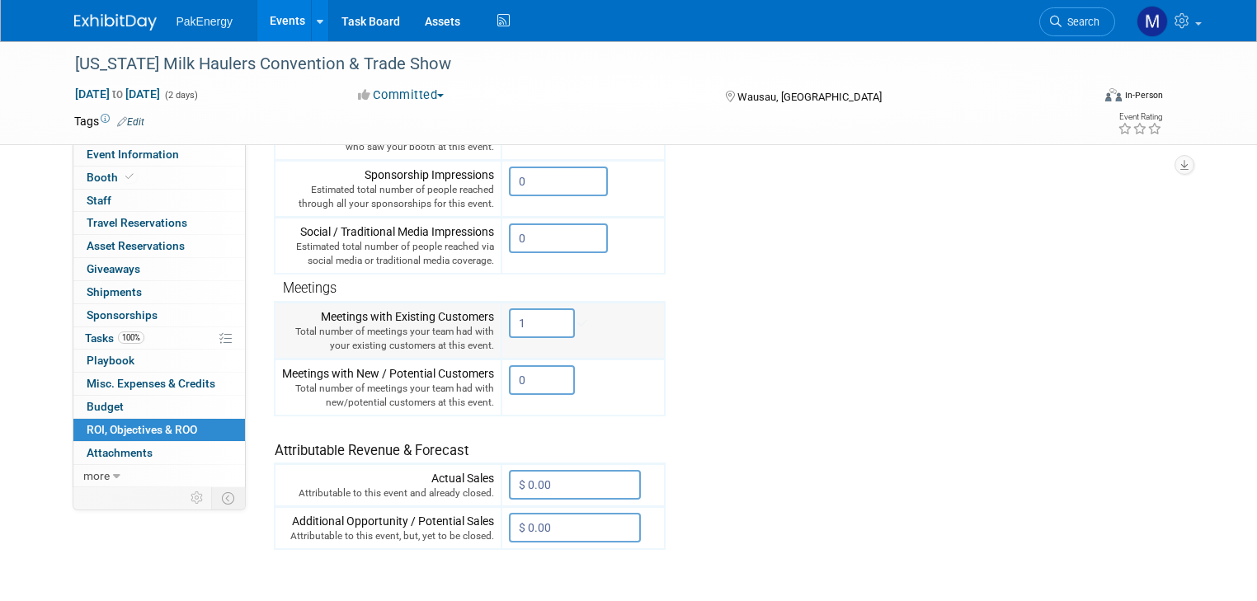
scroll to position [383, 0]
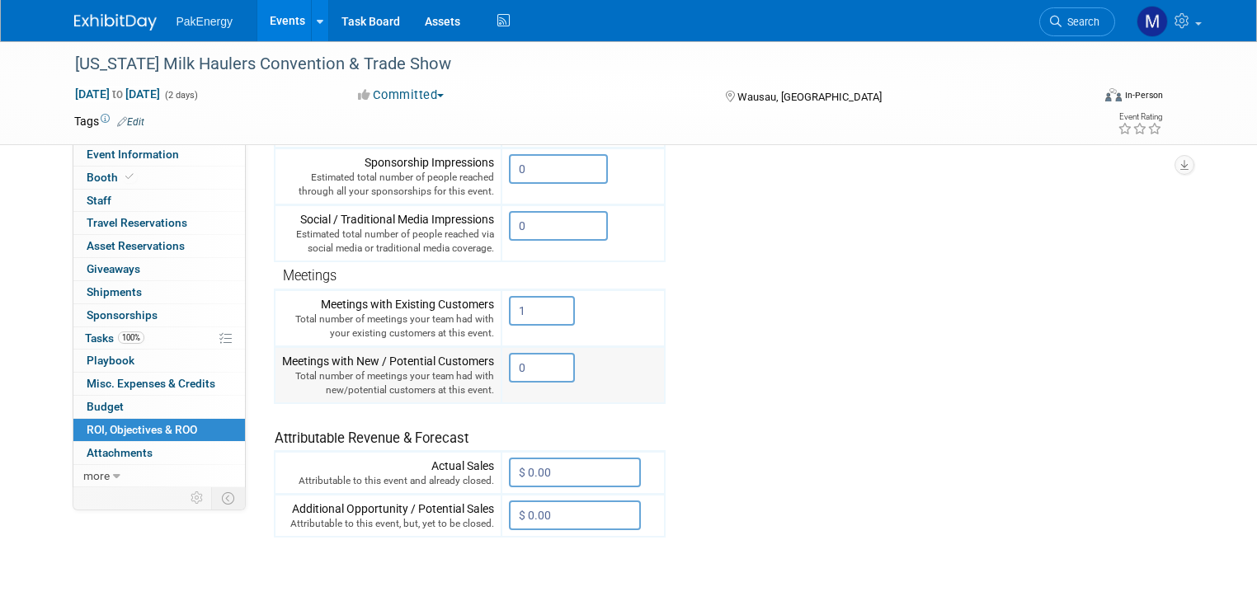
drag, startPoint x: 518, startPoint y: 363, endPoint x: 478, endPoint y: 360, distance: 40.6
click at [478, 360] on tr "Meetings with New / Potential Customers Total number of meetings your team had …" at bounding box center [470, 374] width 390 height 57
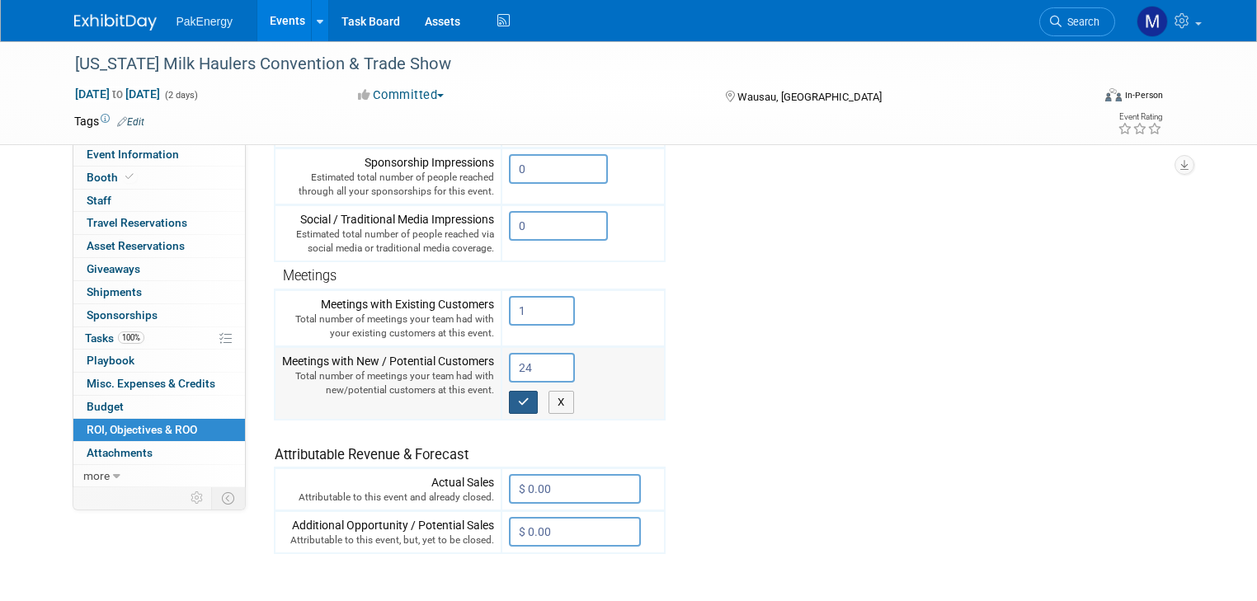
type input "24"
click at [518, 397] on icon "button" at bounding box center [524, 402] width 12 height 11
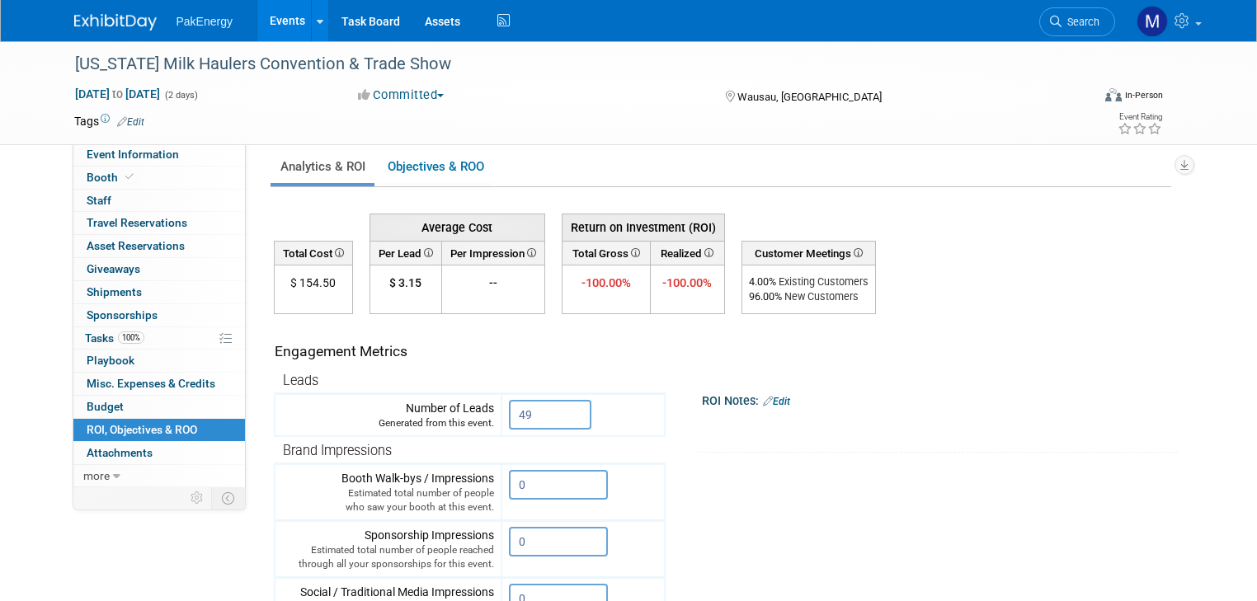
scroll to position [0, 0]
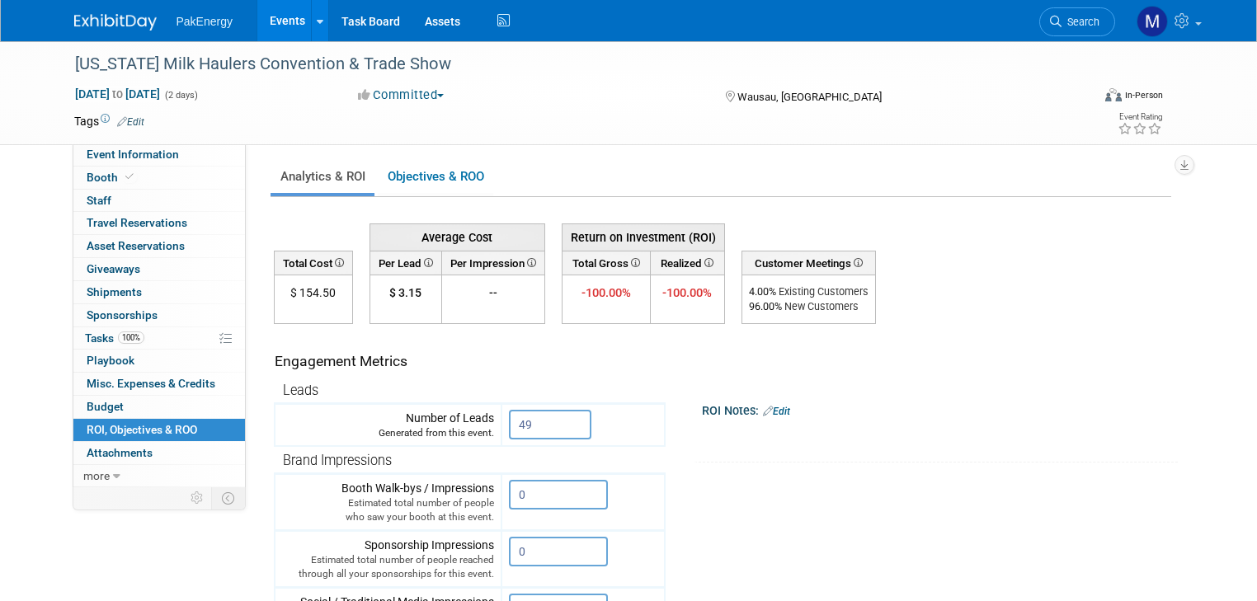
click at [770, 407] on link "Edit" at bounding box center [776, 412] width 27 height 12
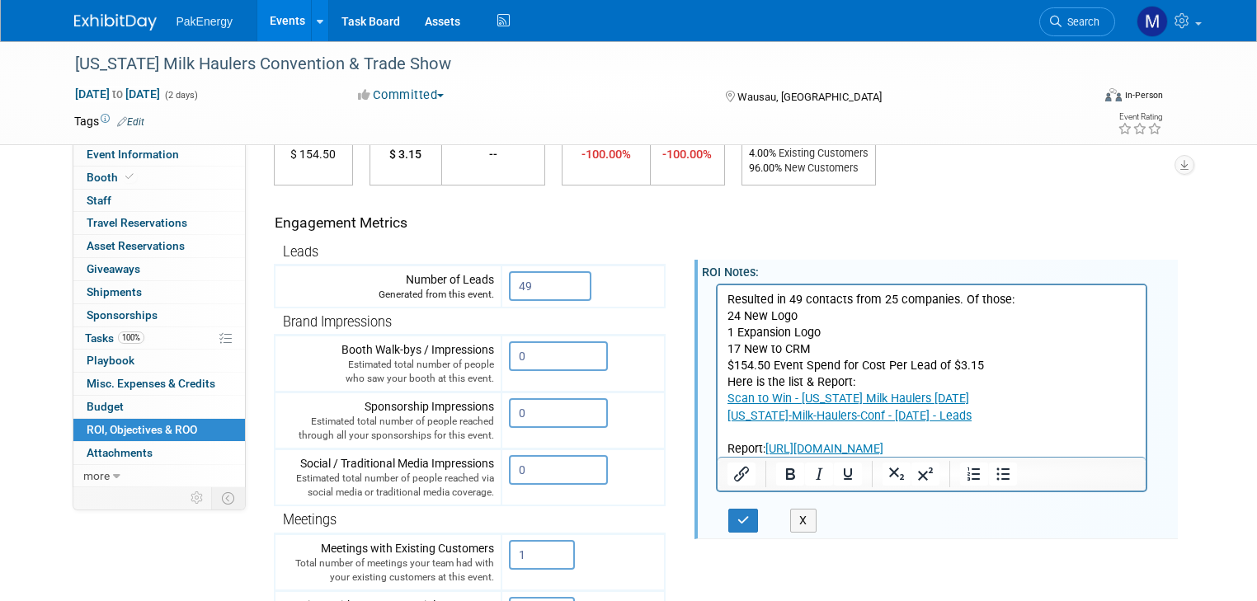
scroll to position [148, 0]
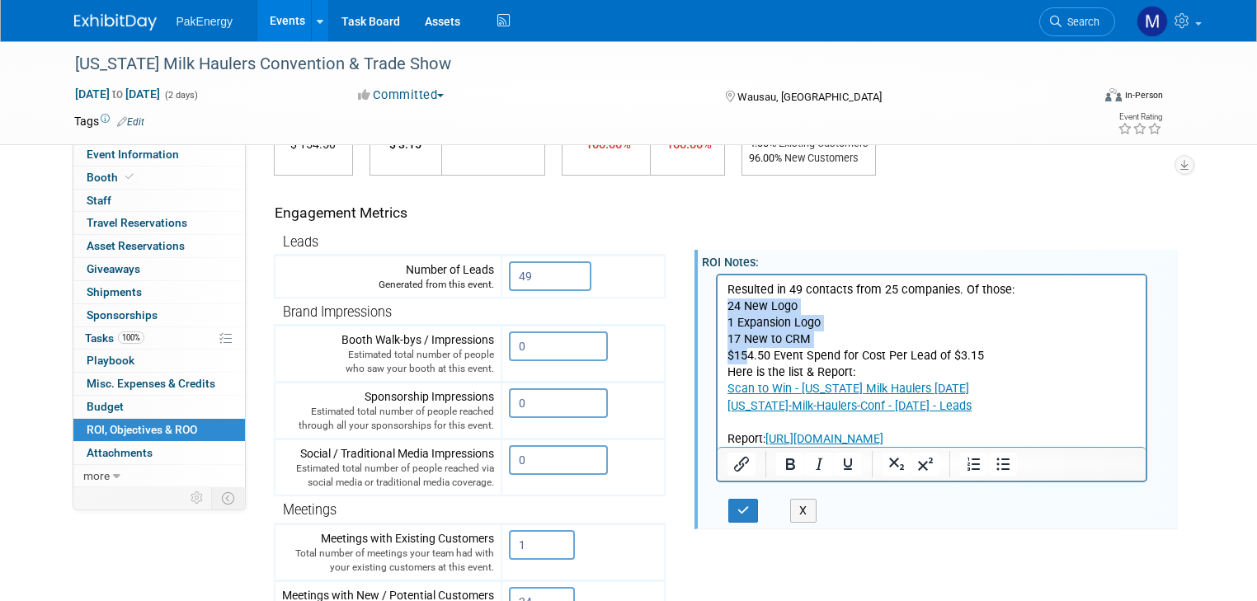
drag, startPoint x: 728, startPoint y: 304, endPoint x: 744, endPoint y: 353, distance: 51.4
click at [744, 353] on body "Resulted in 49 contacts from 25 companies. Of those: 24 New Logo 1 Expansion Lo…" at bounding box center [932, 364] width 412 height 166
click at [993, 461] on icon "Bullet list" at bounding box center [1003, 465] width 20 height 20
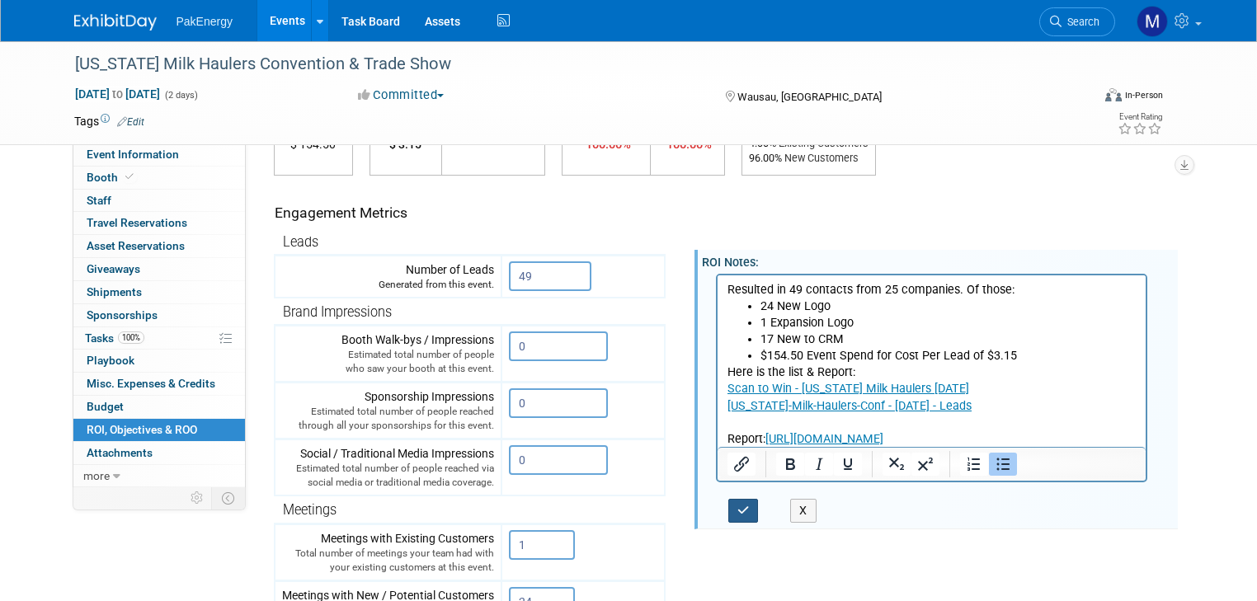
click at [728, 506] on button "button" at bounding box center [743, 511] width 31 height 24
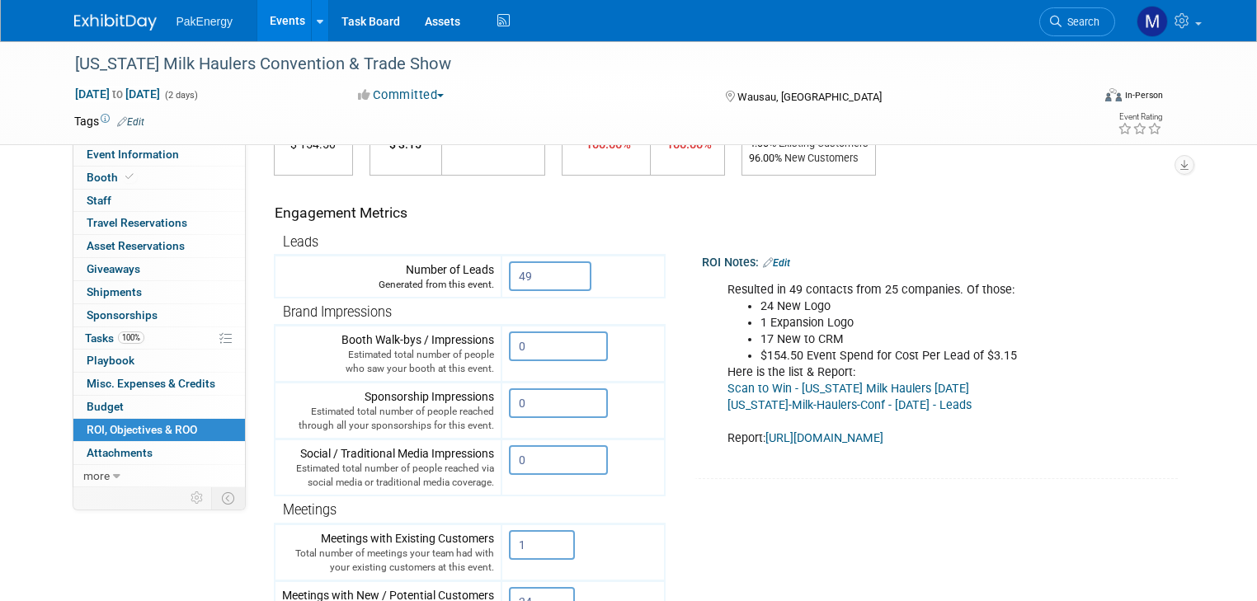
drag, startPoint x: 713, startPoint y: 287, endPoint x: 1162, endPoint y: 445, distance: 476.6
click at [1161, 445] on div "Resulted in 49 contacts from 25 companies. Of those: 24 New Logo 1 Expansion Lo…" at bounding box center [938, 365] width 445 height 182
copy div "Resulted in 49 contacts from 25 companies. Of those: 24 New Logo 1 Expansion Lo…"
click at [1100, 327] on li "1 Expansion Logo" at bounding box center [950, 323] width 378 height 16
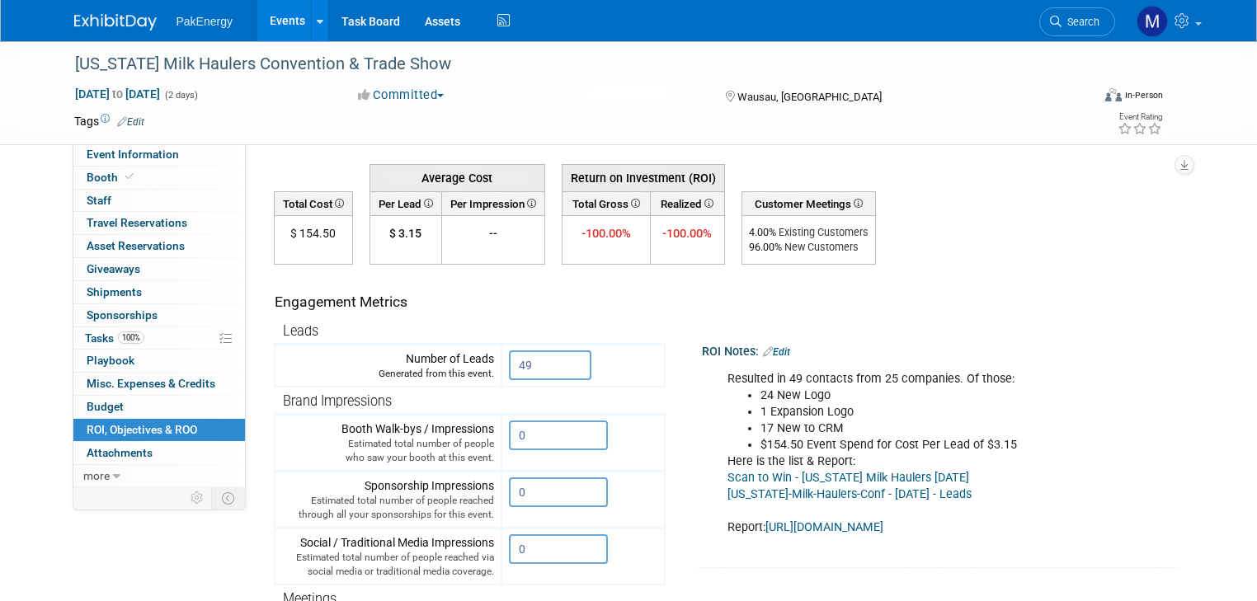
scroll to position [0, 0]
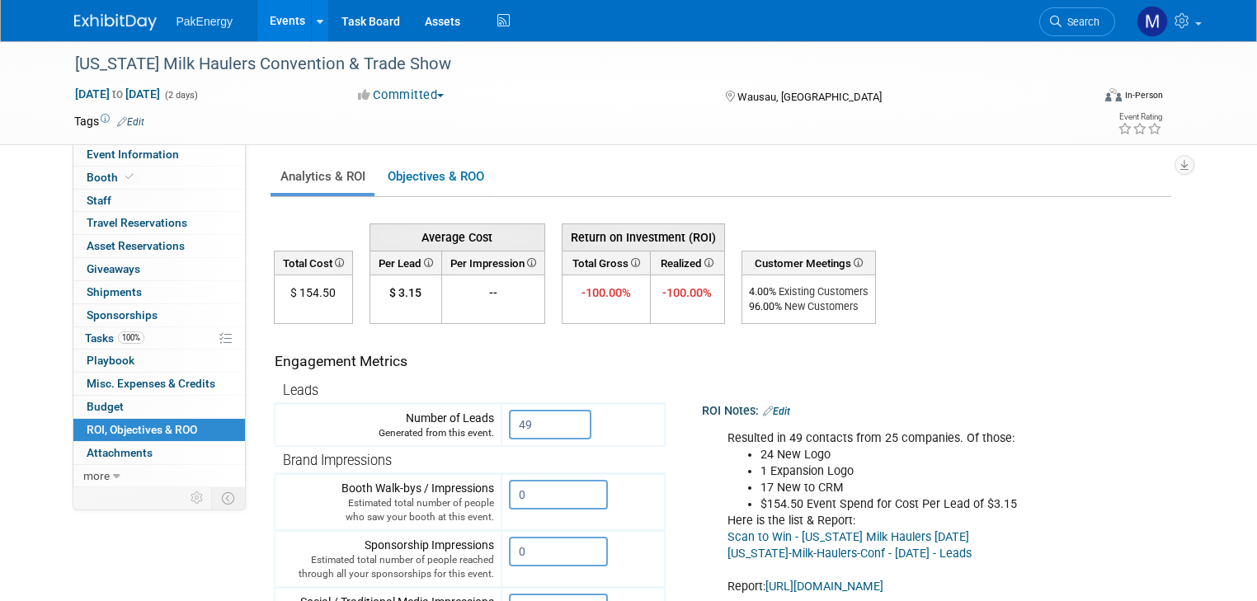
click at [271, 13] on link "Events" at bounding box center [287, 20] width 60 height 41
